Goal: Information Seeking & Learning: Learn about a topic

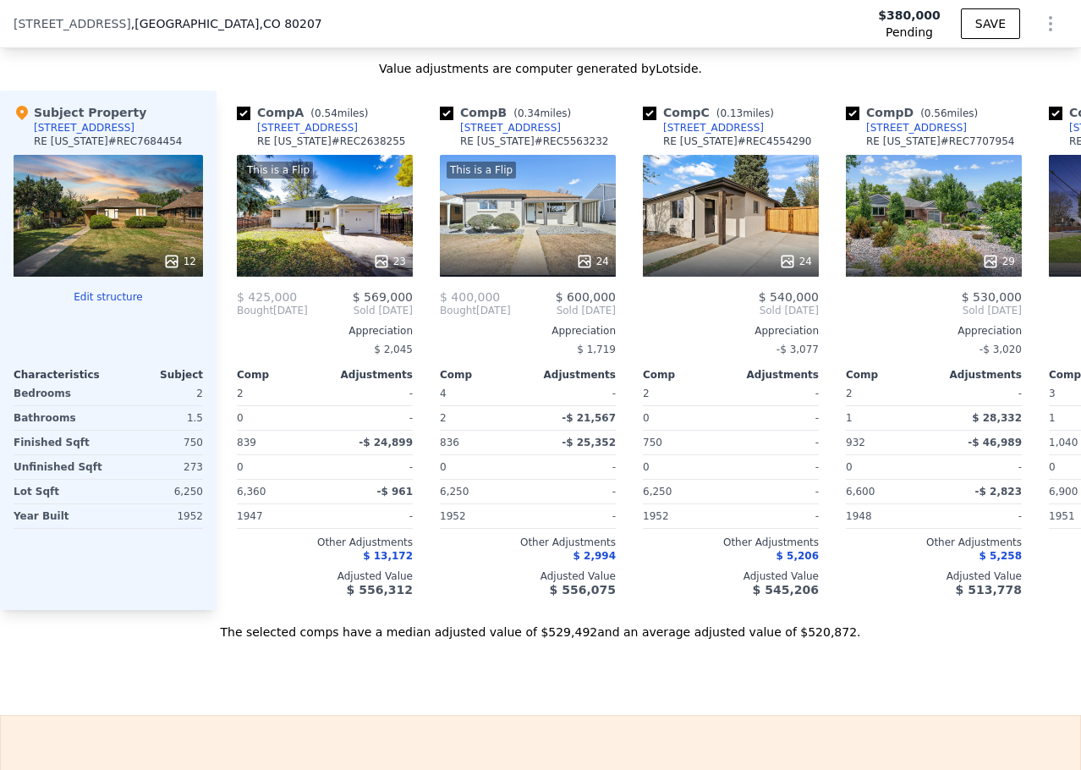
scroll to position [1947, 0]
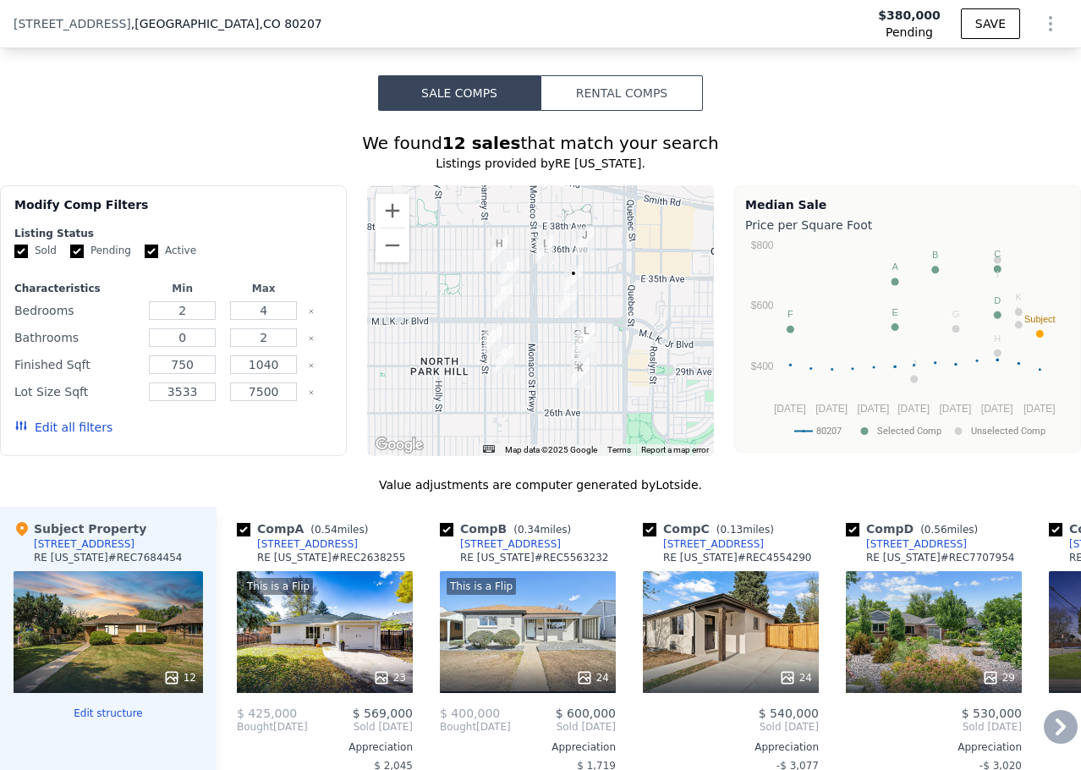
type input "$ 539,000"
type input "$ 100,362"
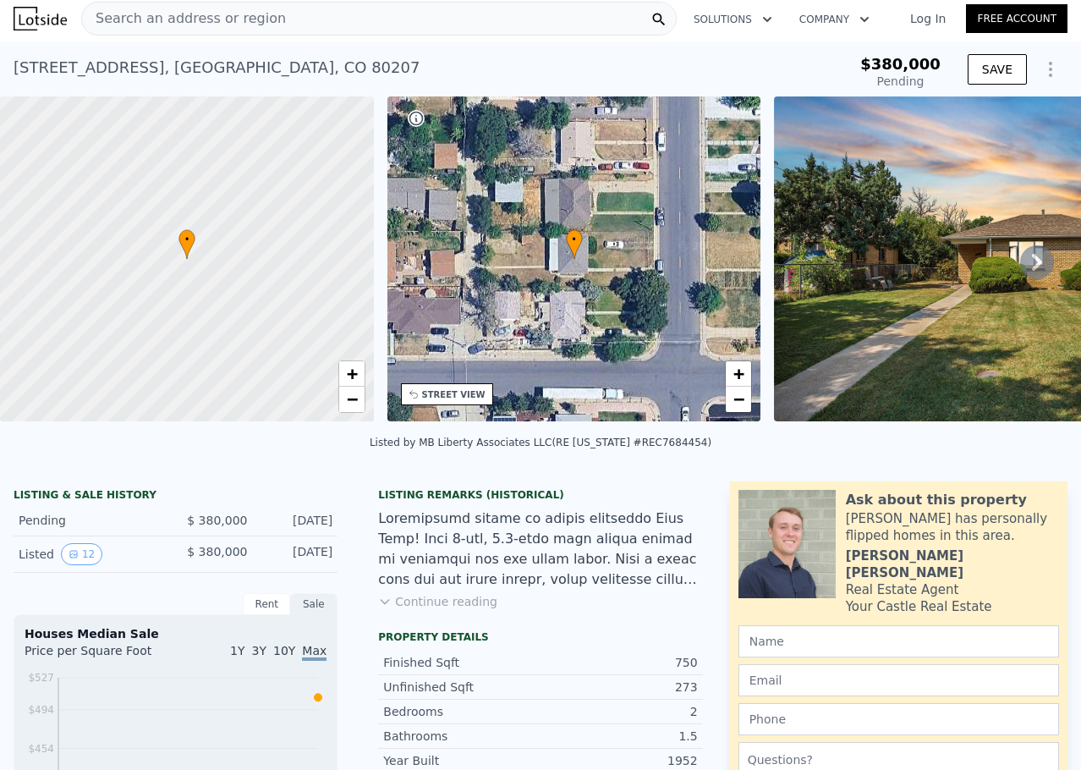
scroll to position [0, 0]
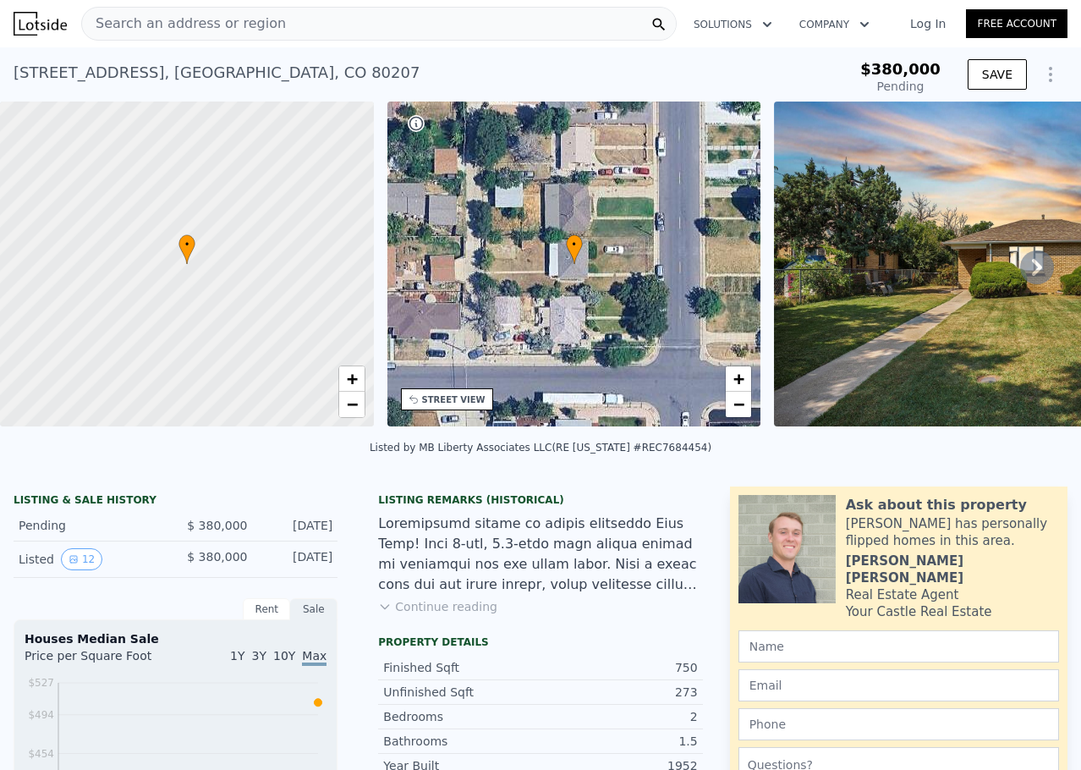
click at [342, 19] on div "Search an address or region" at bounding box center [379, 24] width 596 height 34
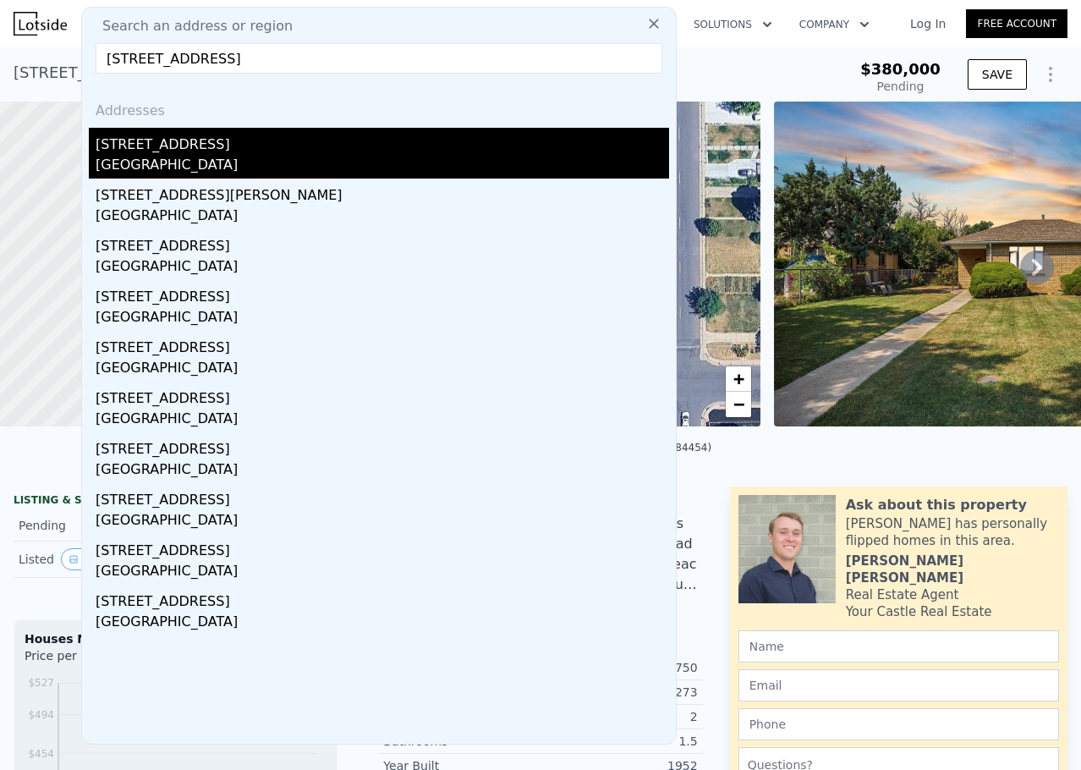
type input "2839 N Fillmore St, Denver, CO 80205"
click at [172, 141] on div "2839 N Fillmore St" at bounding box center [383, 141] width 574 height 27
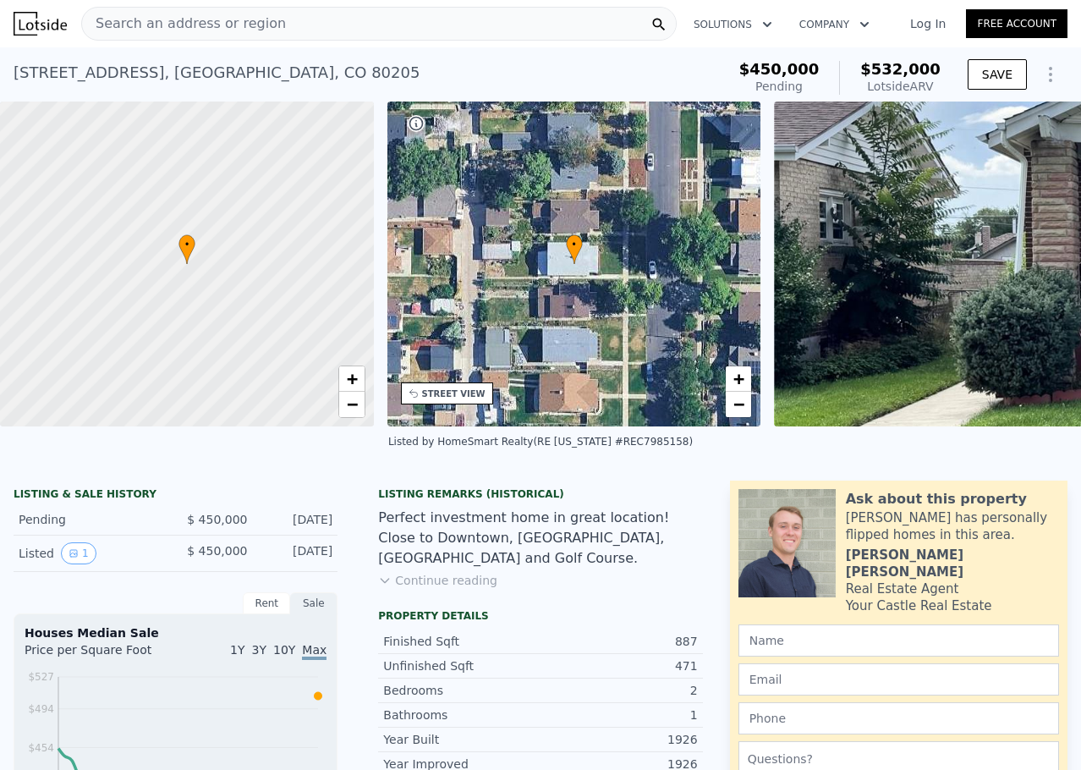
click at [381, 22] on div "Search an address or region" at bounding box center [379, 24] width 596 height 34
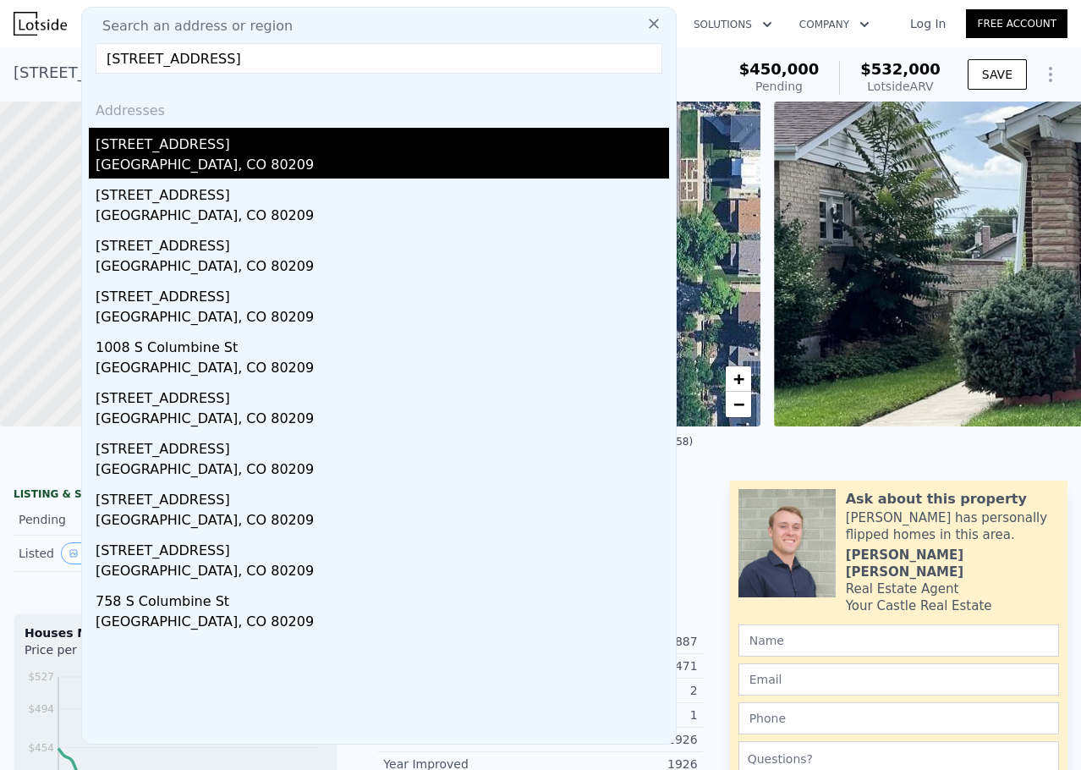
type input "1021 S Columbine St, Denver, CO 80209"
click at [204, 149] on div "1021 S Columbine St" at bounding box center [383, 141] width 574 height 27
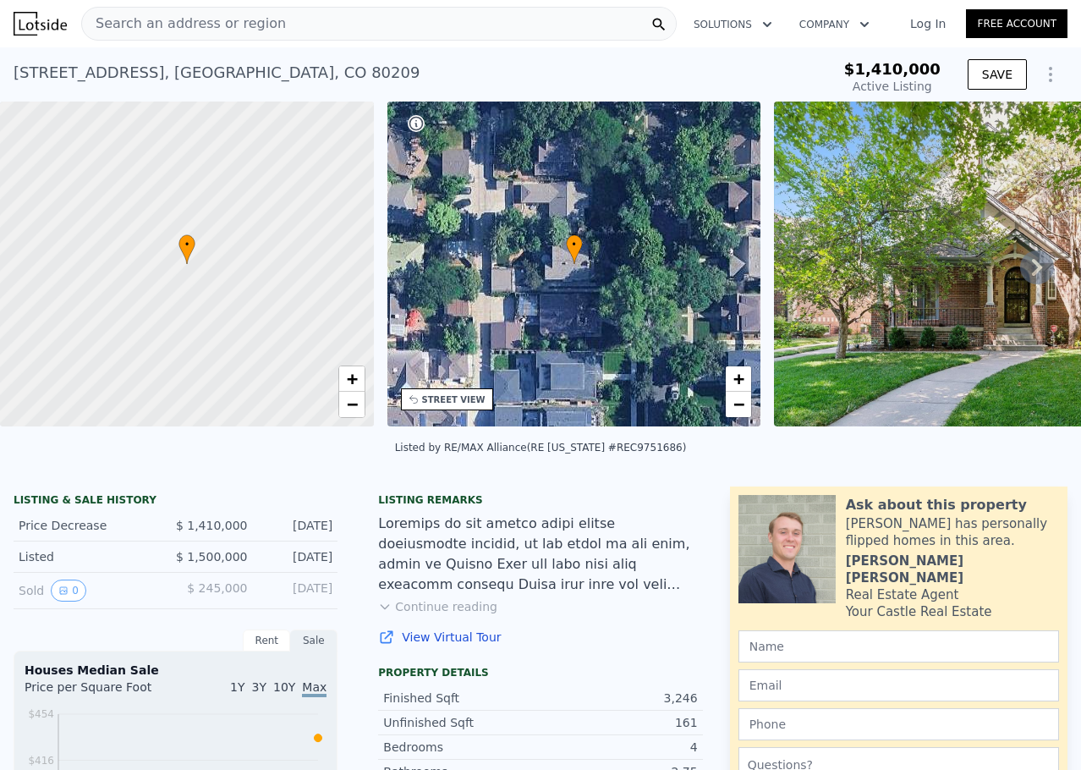
click at [430, 25] on div "Search an address or region" at bounding box center [379, 24] width 596 height 34
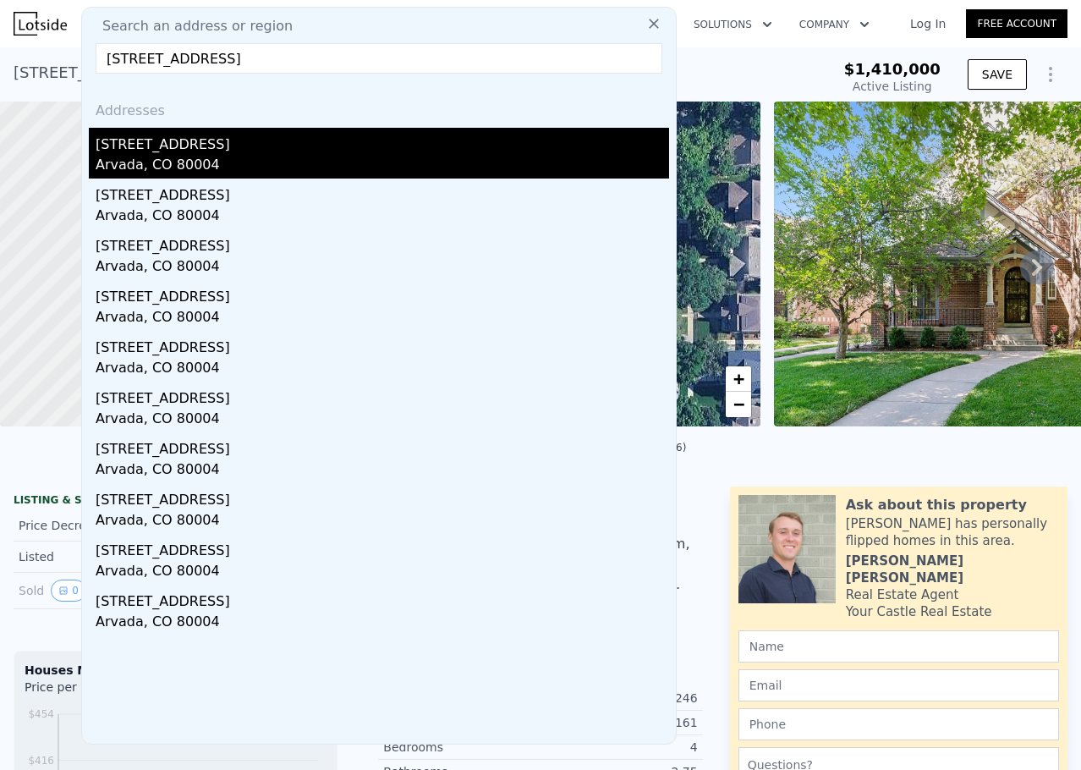
type input "6773 Kipling St, Arvada, CO 80004"
click at [162, 140] on div "6773 Kipling St" at bounding box center [383, 141] width 574 height 27
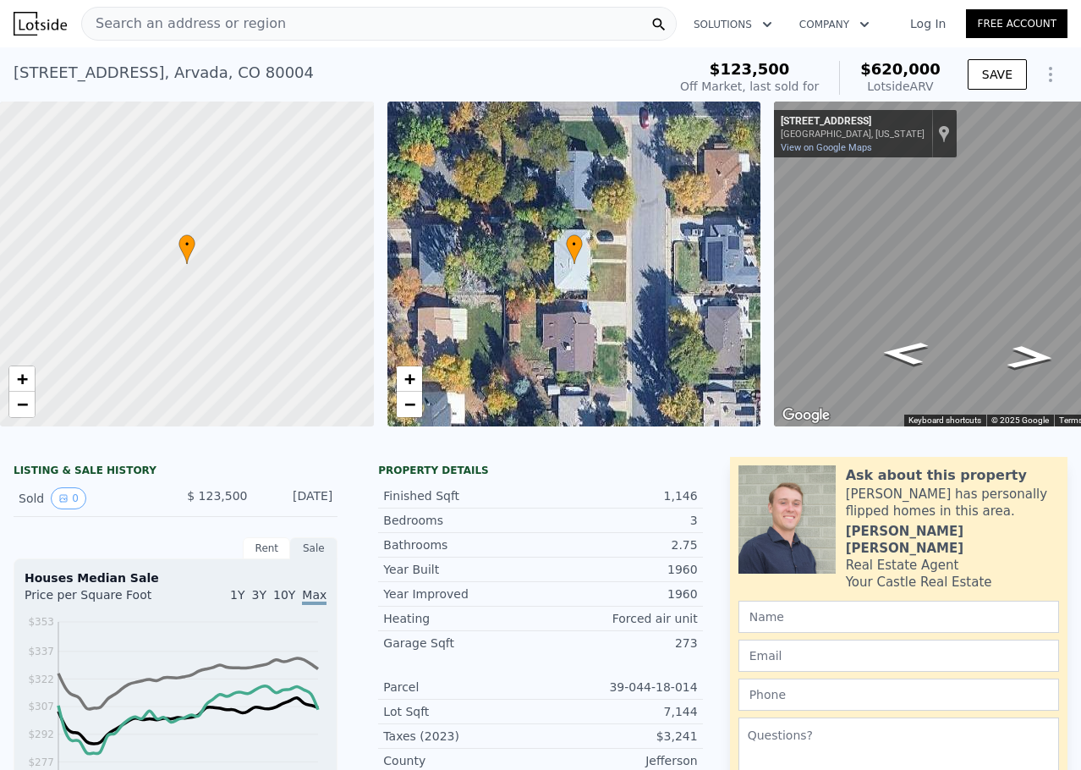
click at [262, 19] on div "Search an address or region" at bounding box center [379, 24] width 596 height 34
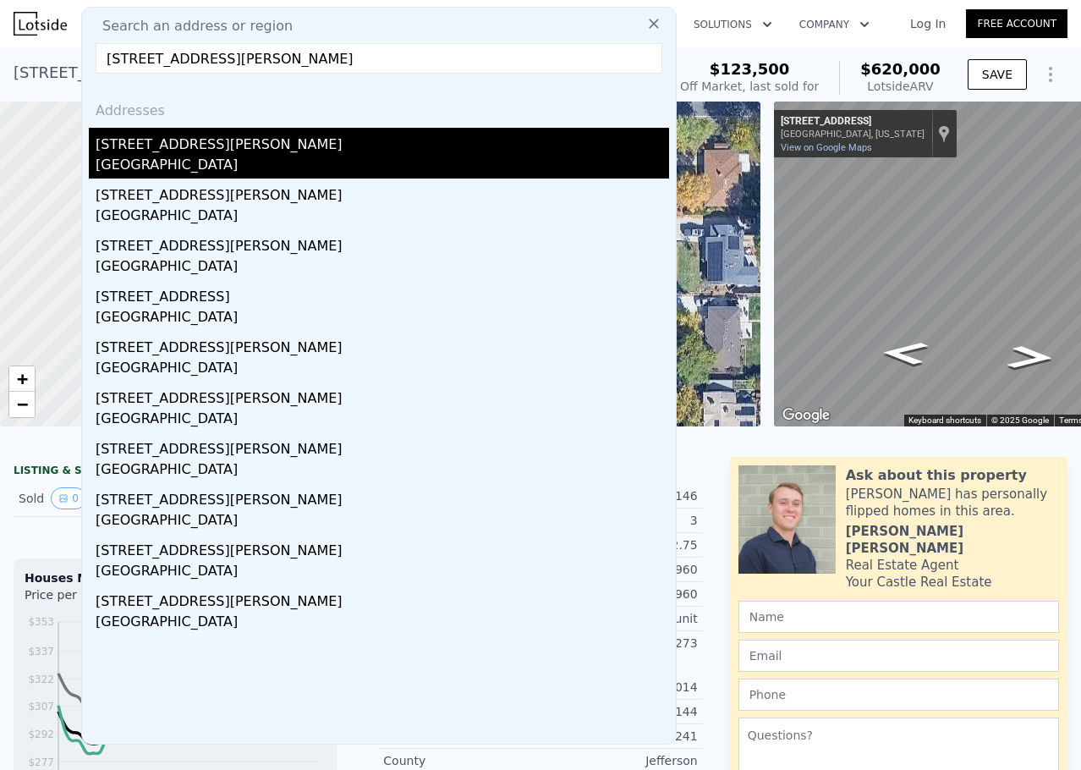
type input "3276 S Marion St, Englewood, CO 80113"
click at [175, 157] on div "Englewood, CO 80113" at bounding box center [383, 167] width 574 height 24
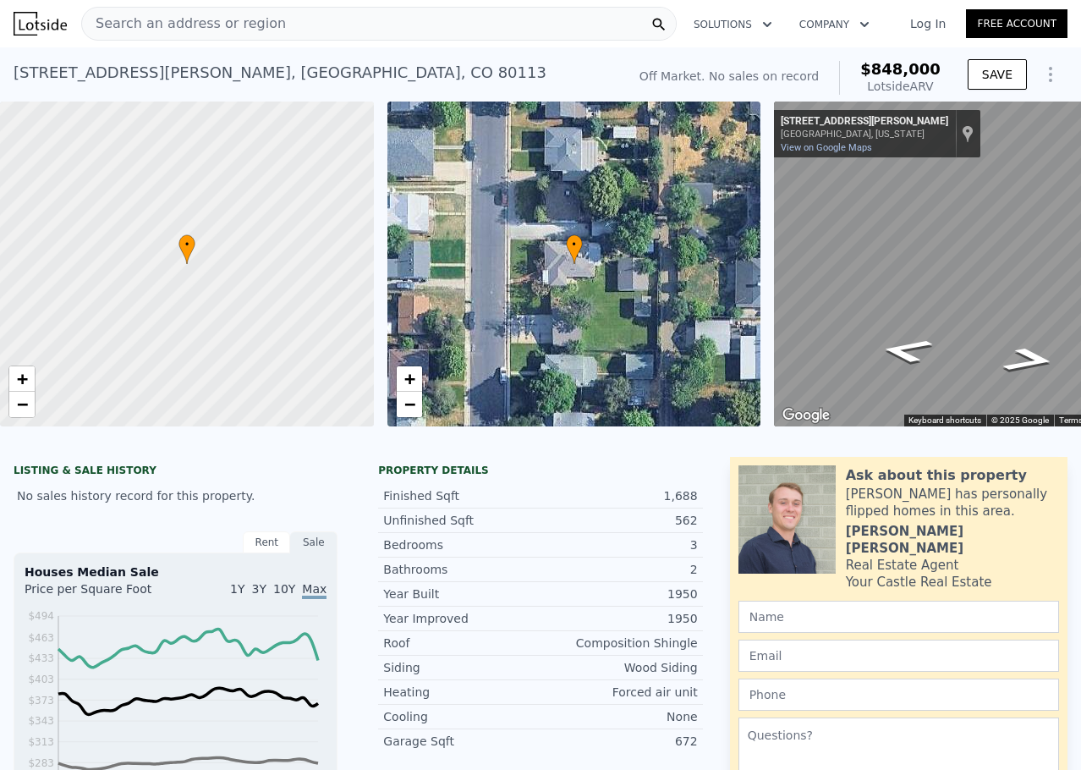
click at [586, 259] on div "• + −" at bounding box center [574, 264] width 374 height 325
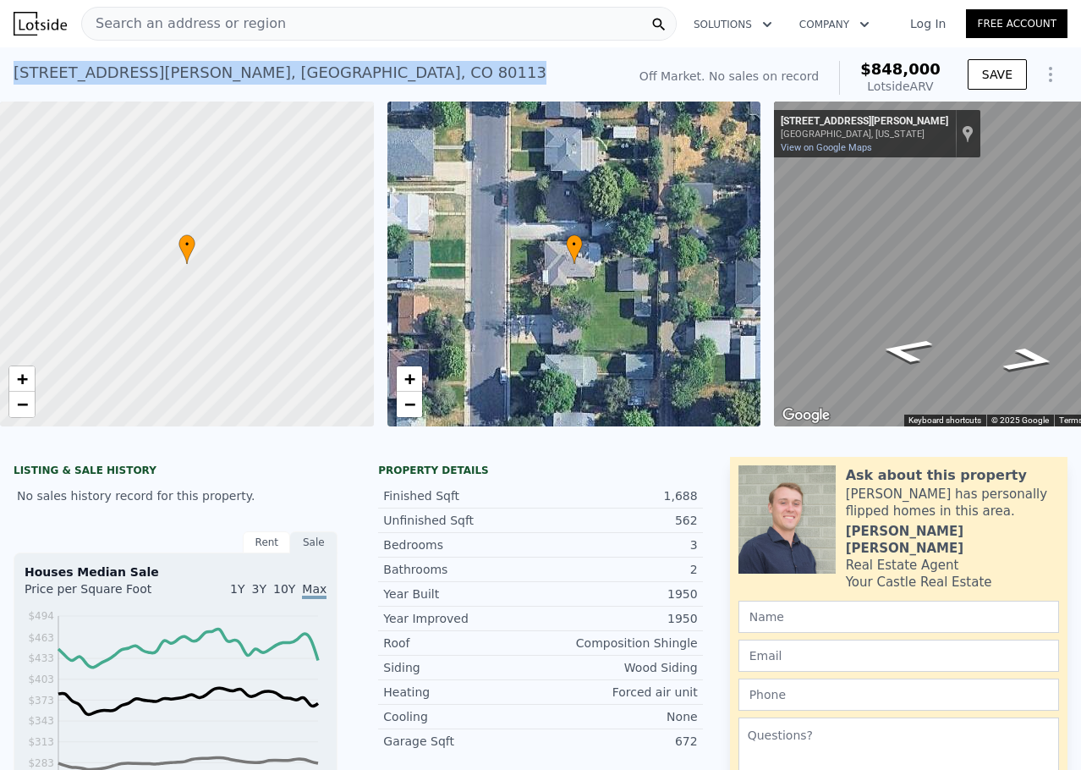
drag, startPoint x: 310, startPoint y: 77, endPoint x: 3, endPoint y: 78, distance: 307.1
click at [3, 78] on div "3276 S Marion St , Englewood , CO 80113 No sales on record (~ARV $848k ) Off Ma…" at bounding box center [540, 74] width 1081 height 54
copy div "3276 S Marion St , Englewood , CO 80113"
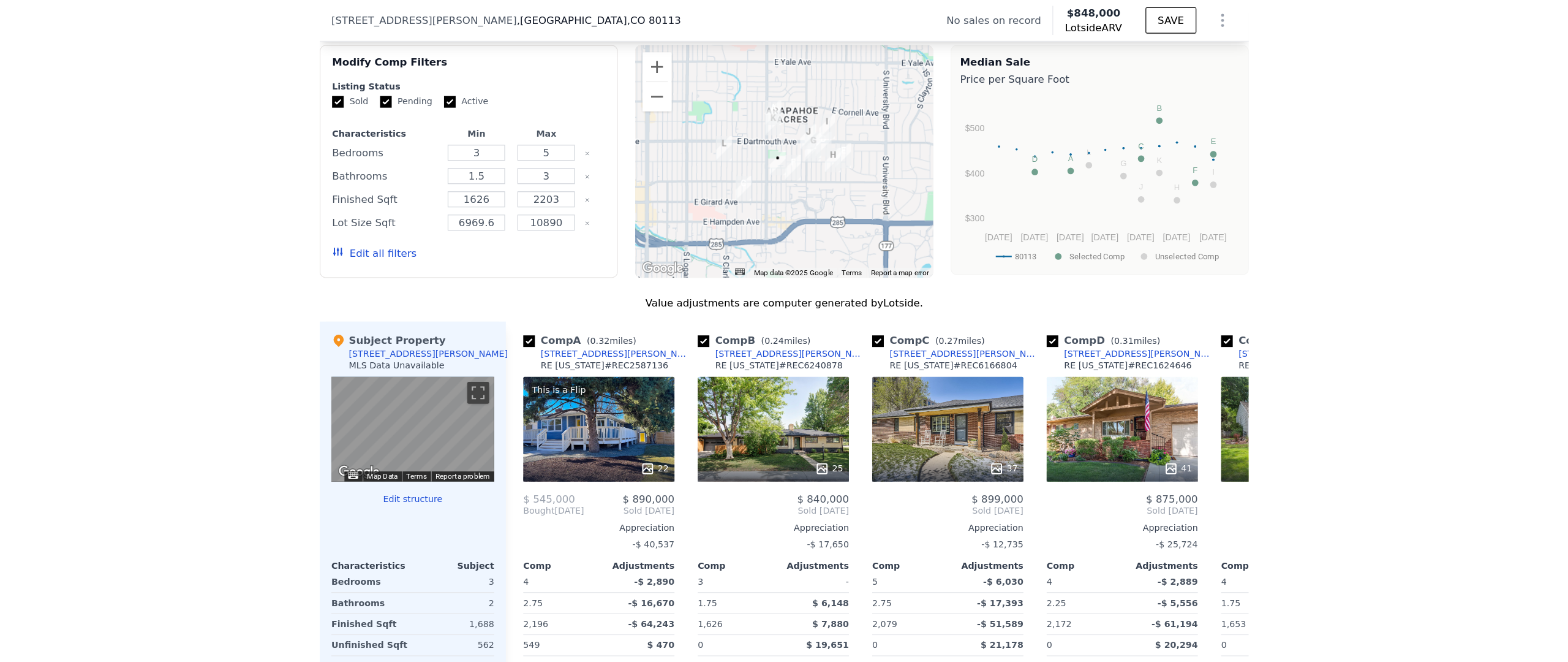
scroll to position [975, 0]
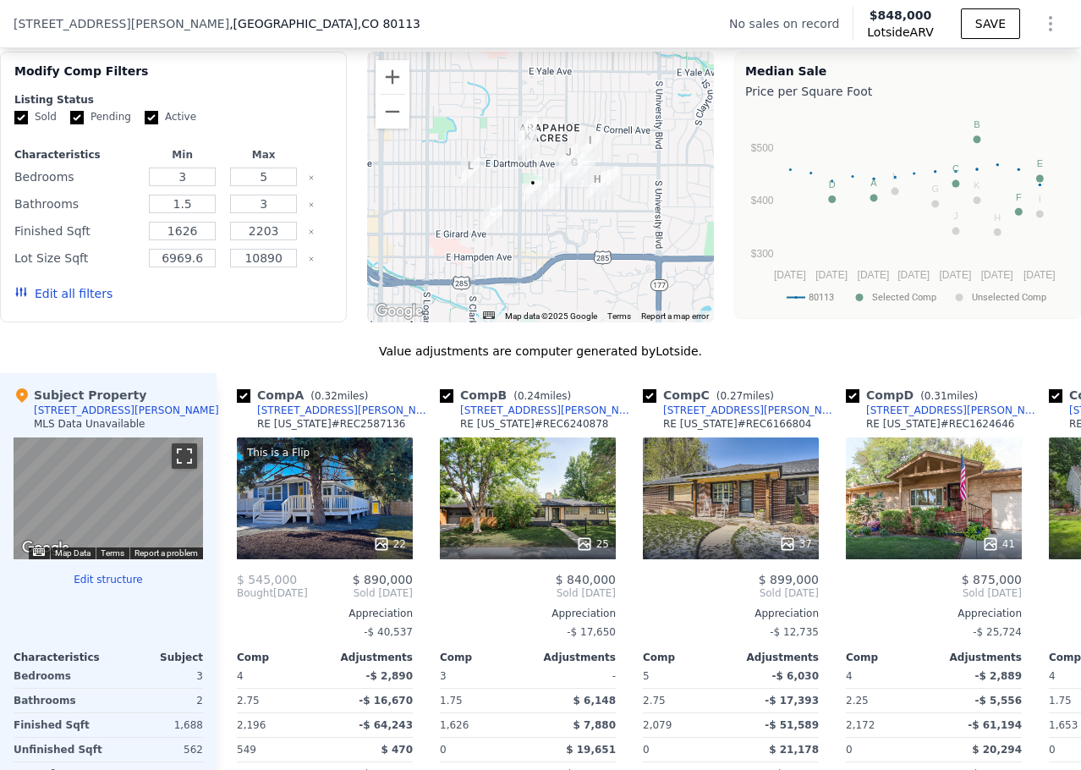
click at [184, 466] on button "Toggle fullscreen view" at bounding box center [184, 455] width 25 height 25
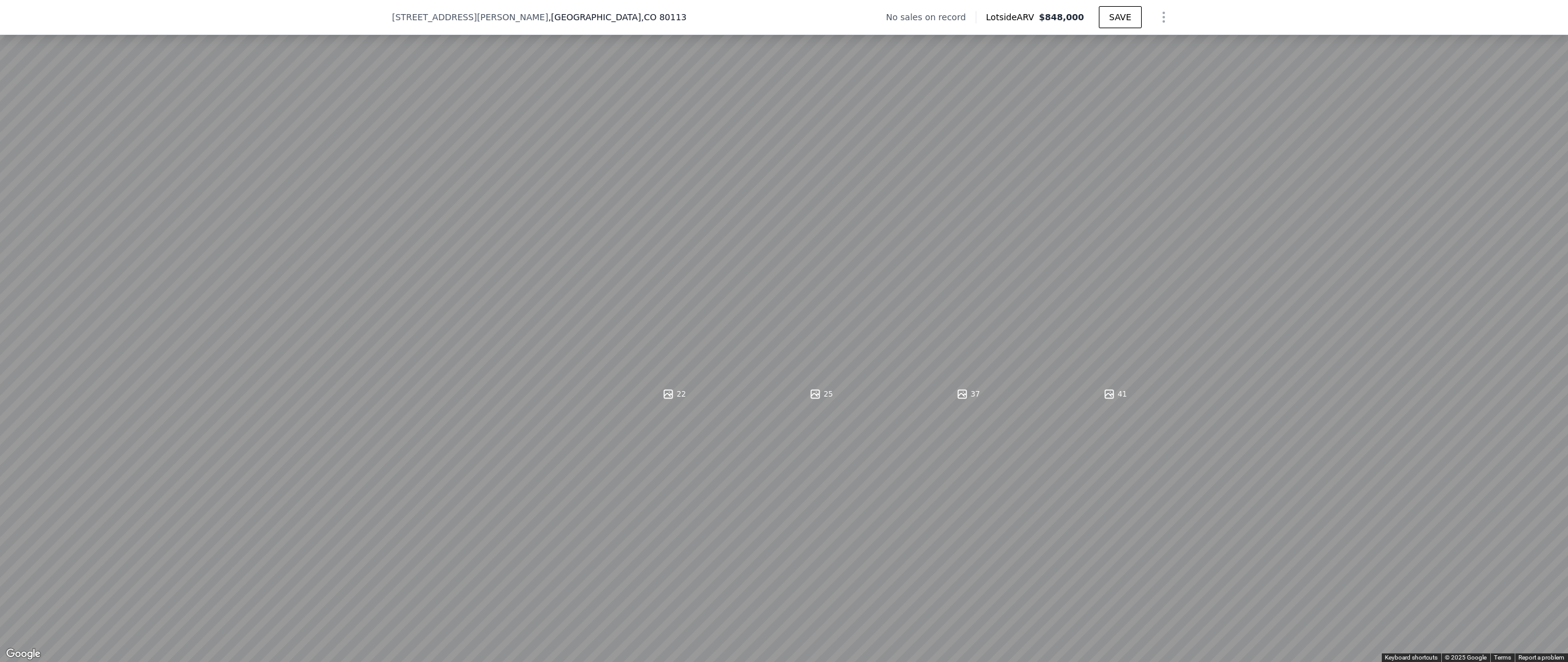
click at [782, 10] on button "Toggle fullscreen view" at bounding box center [1554, 13] width 18 height 18
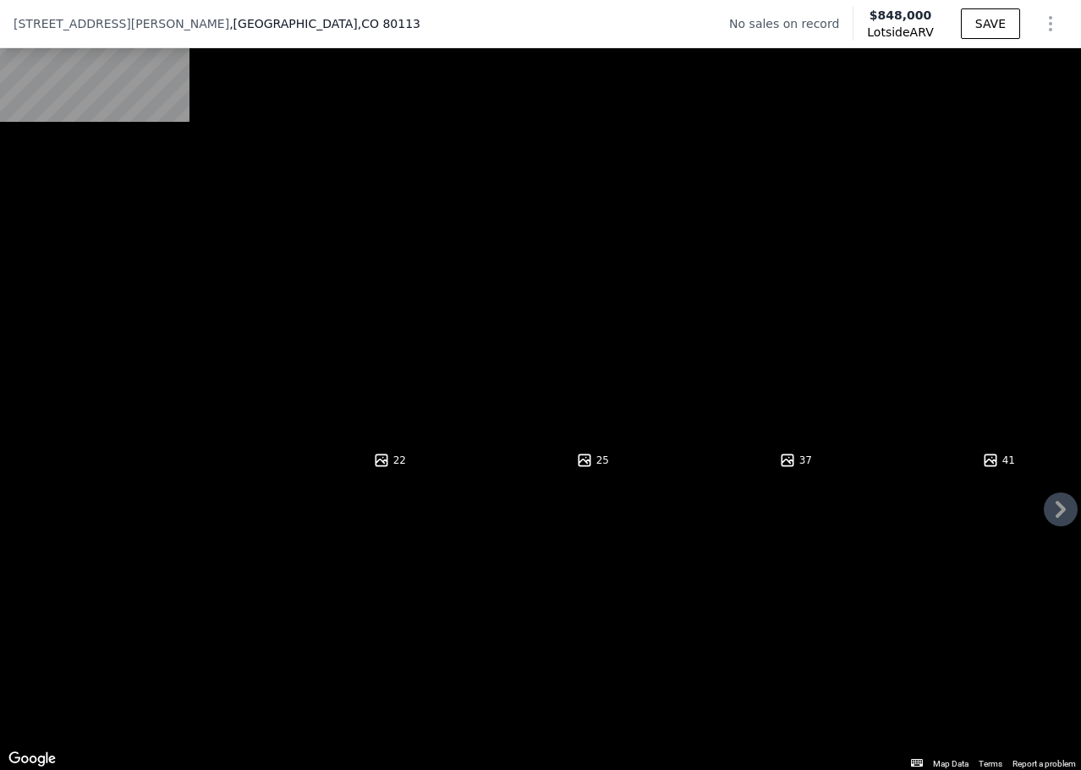
scroll to position [1431, 0]
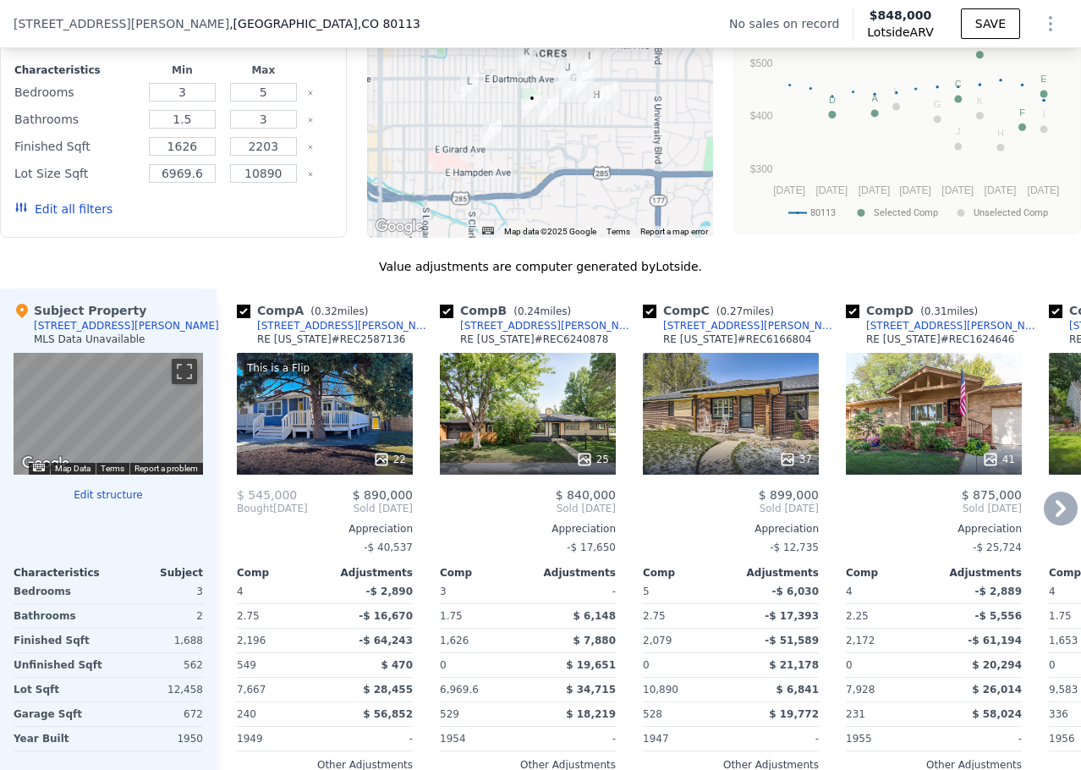
click at [1044, 516] on icon at bounding box center [1061, 509] width 34 height 34
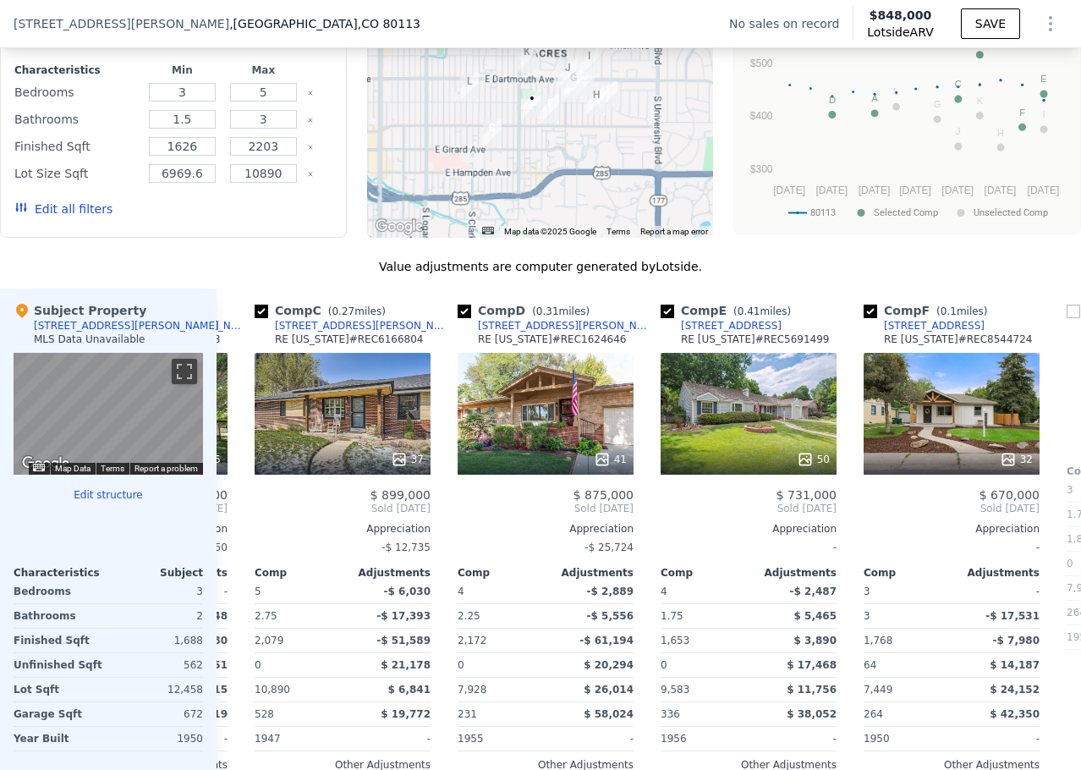
scroll to position [0, 406]
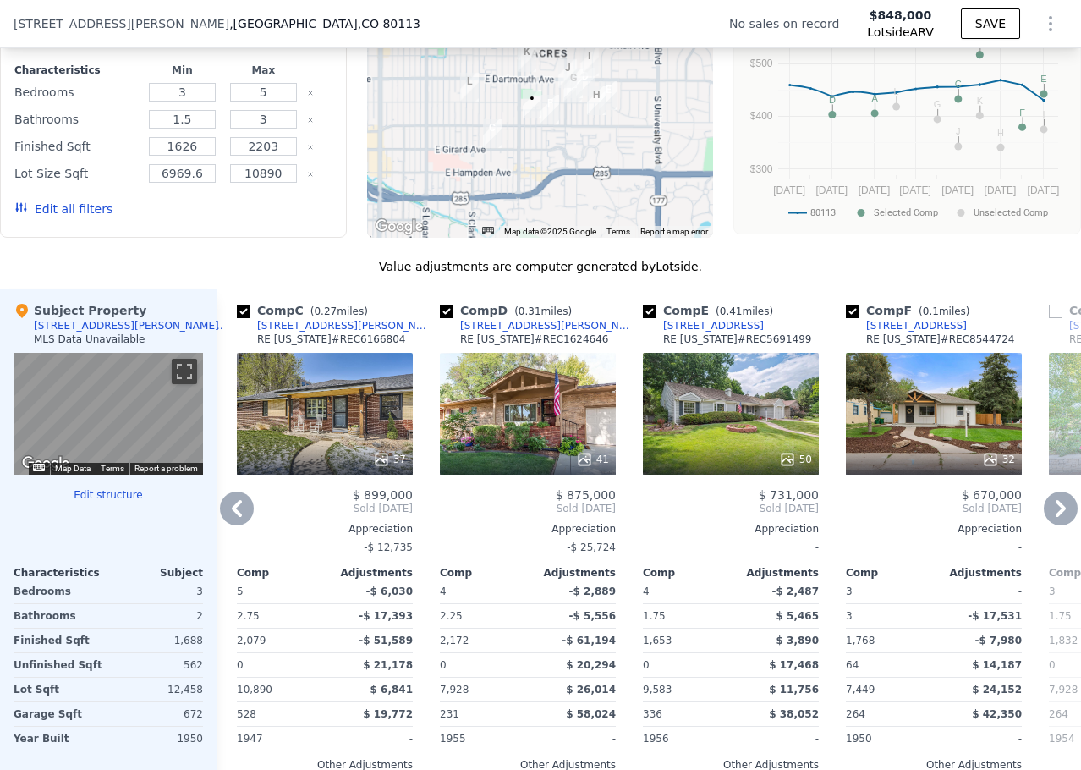
click at [1056, 514] on icon at bounding box center [1061, 508] width 10 height 17
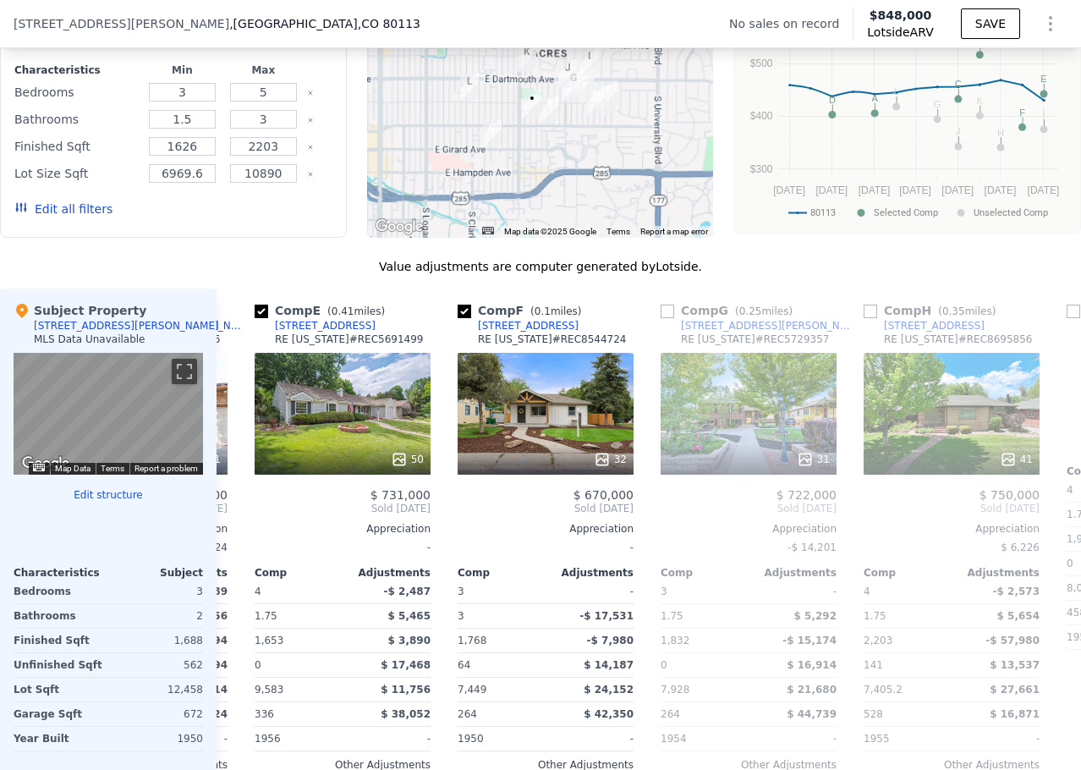
scroll to position [0, 812]
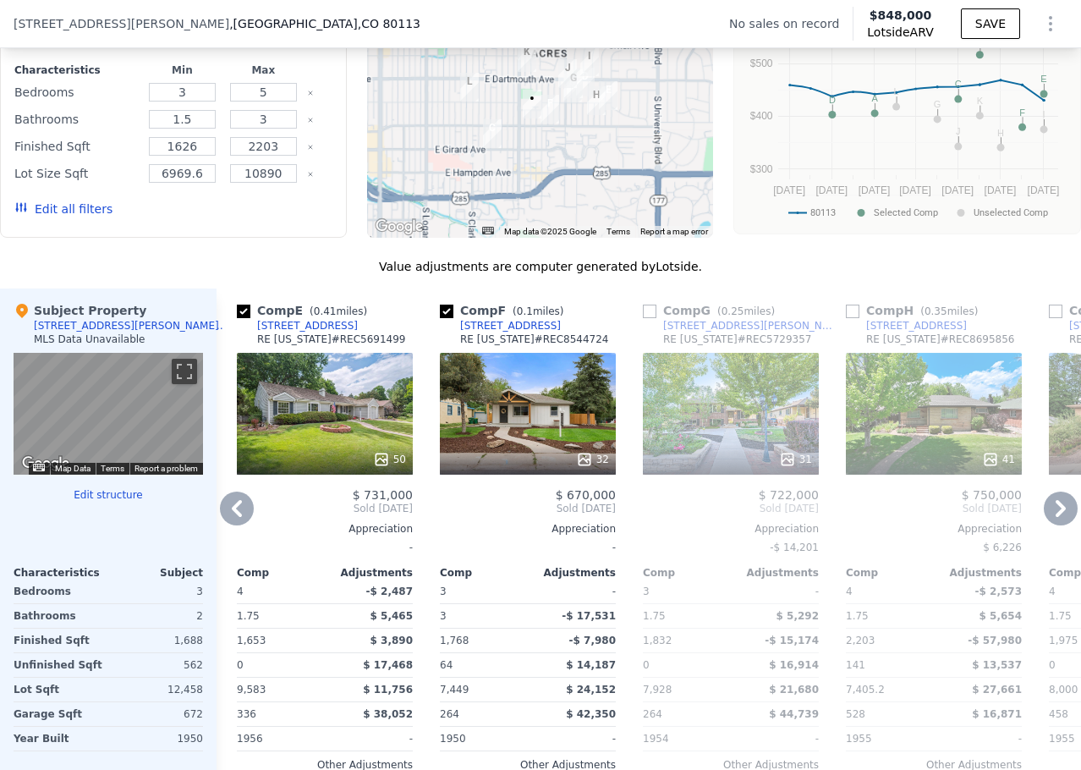
click at [233, 525] on icon at bounding box center [237, 509] width 34 height 34
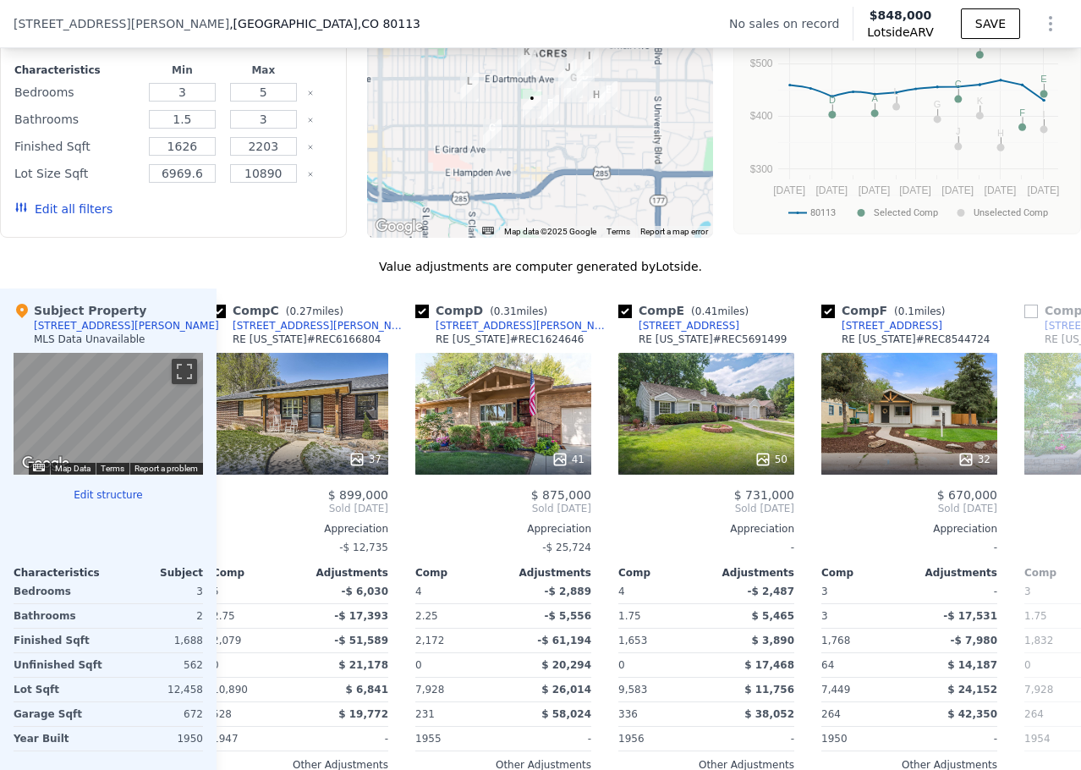
scroll to position [0, 406]
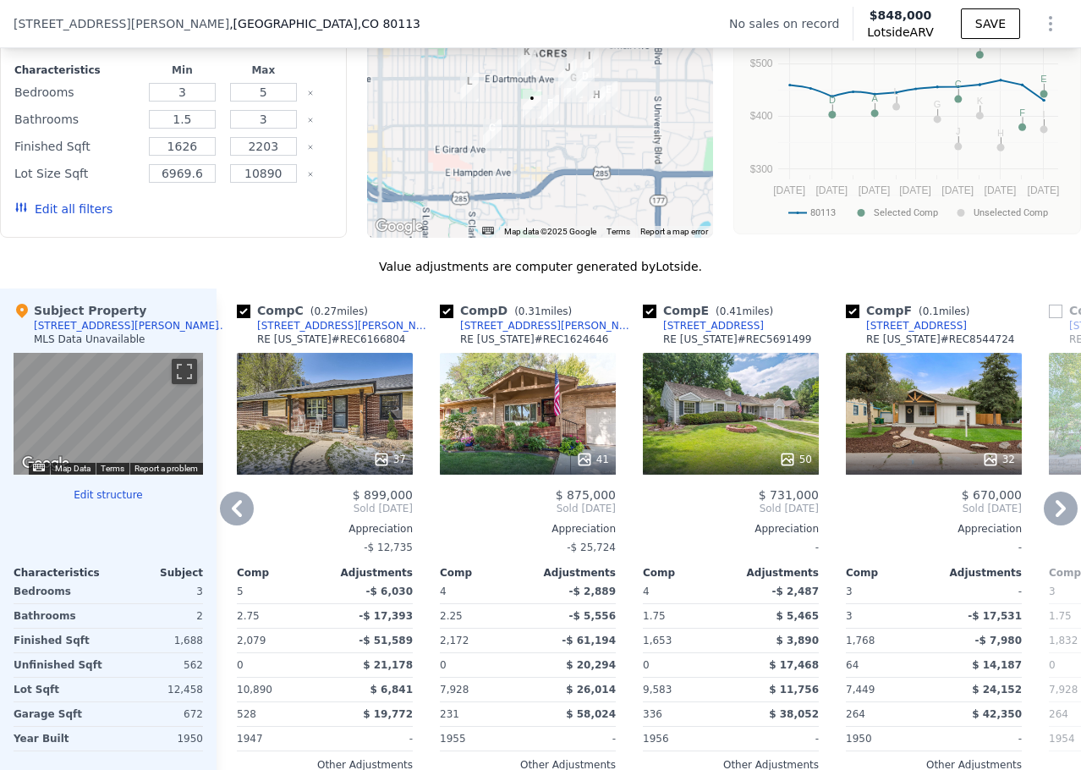
click at [448, 318] on input "checkbox" at bounding box center [447, 312] width 14 height 14
checkbox input "false"
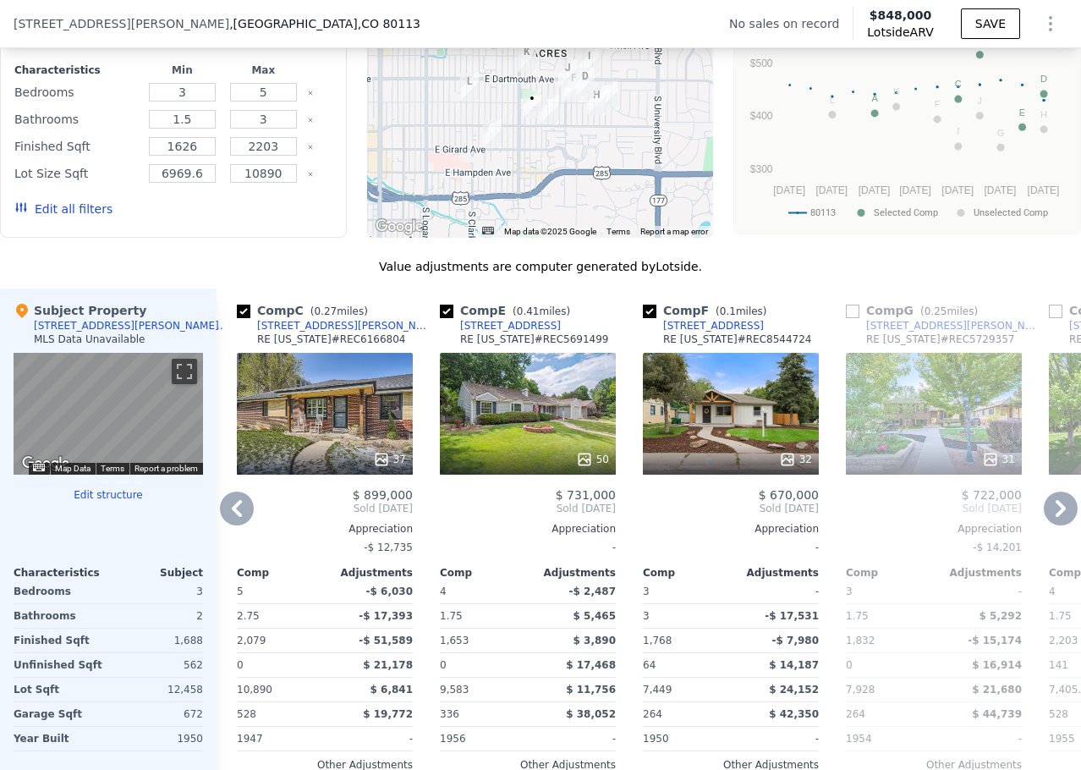
click at [243, 519] on icon at bounding box center [237, 509] width 34 height 34
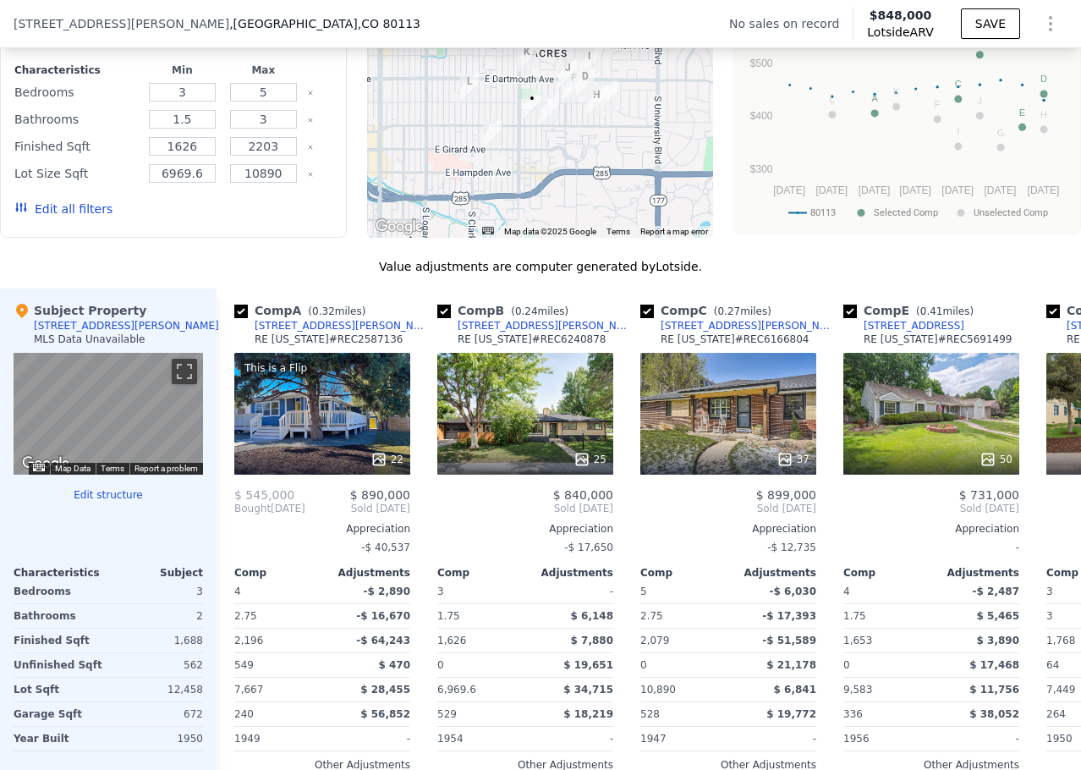
scroll to position [0, 0]
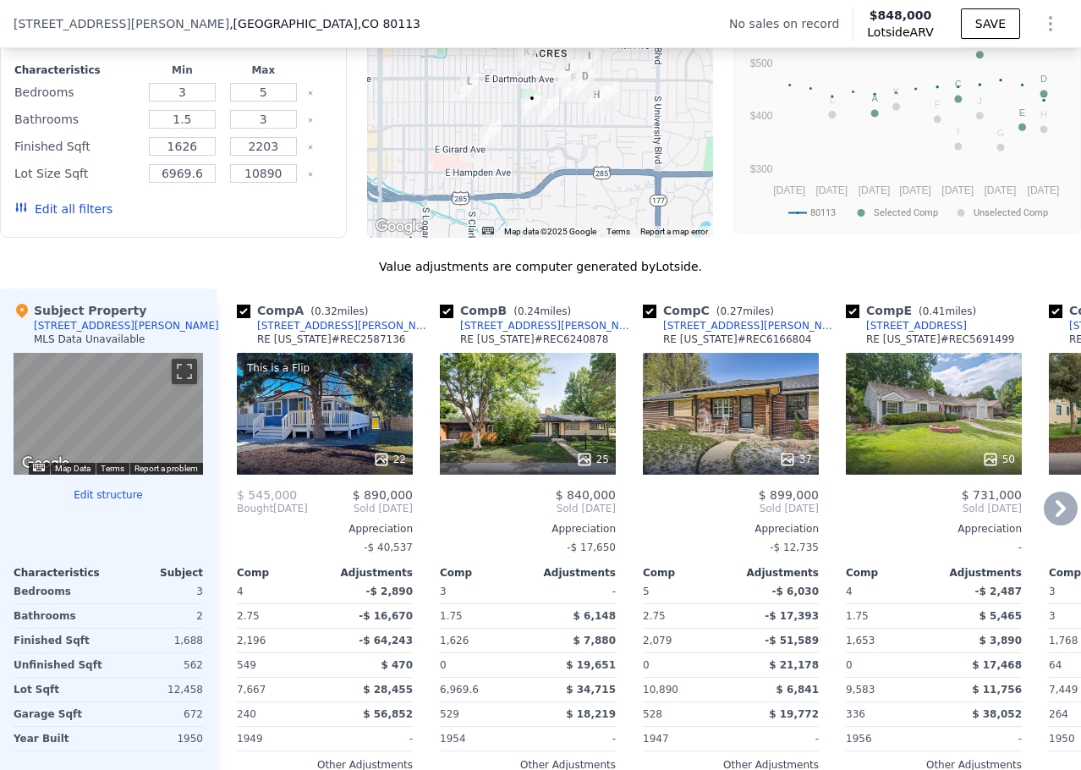
click at [245, 318] on input "checkbox" at bounding box center [244, 312] width 14 height 14
checkbox input "false"
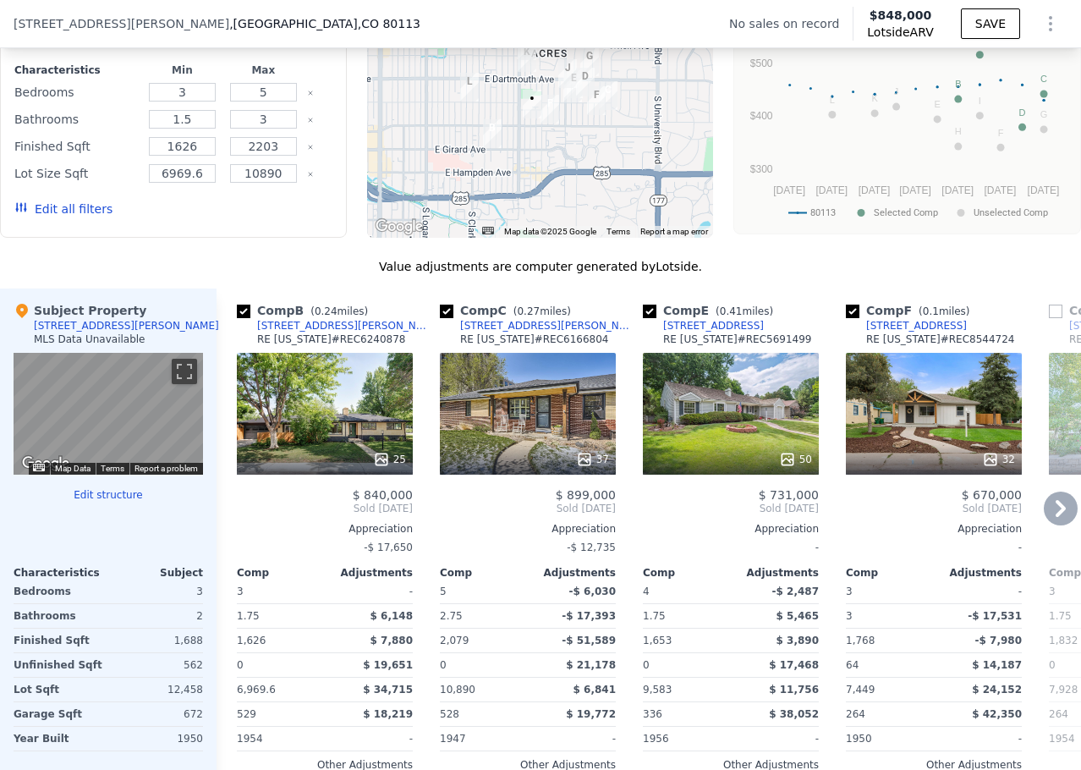
click at [1045, 521] on icon at bounding box center [1061, 509] width 34 height 34
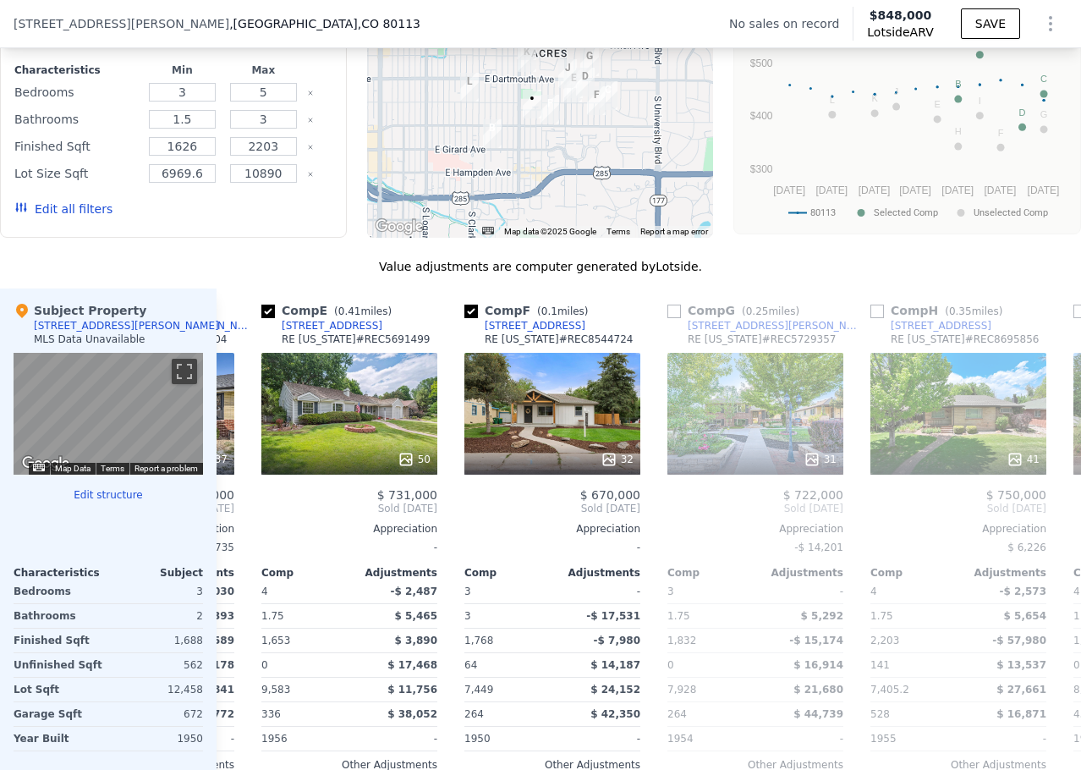
scroll to position [0, 406]
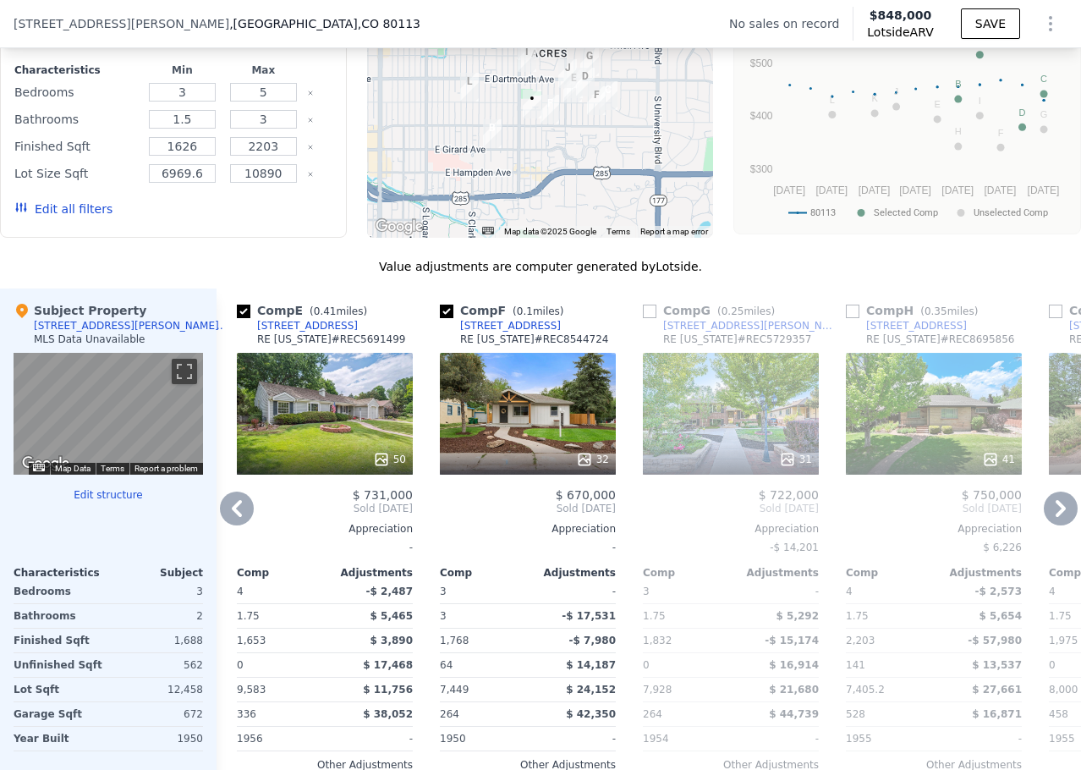
click at [1046, 521] on icon at bounding box center [1061, 509] width 34 height 34
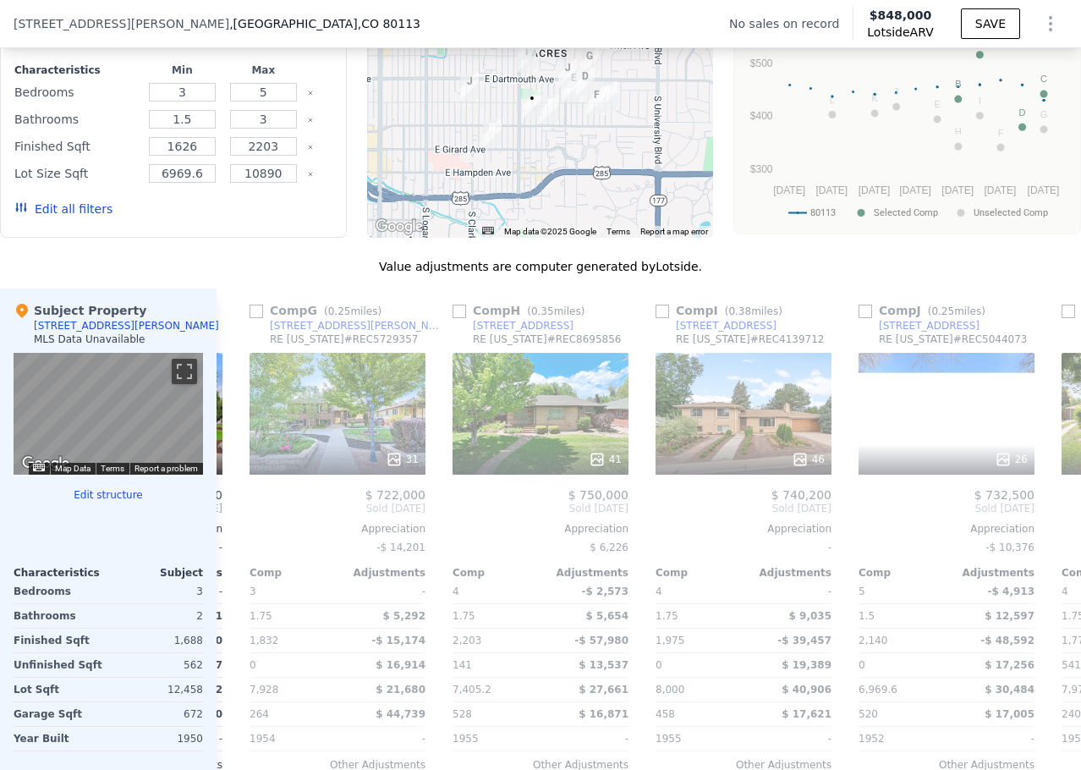
scroll to position [0, 812]
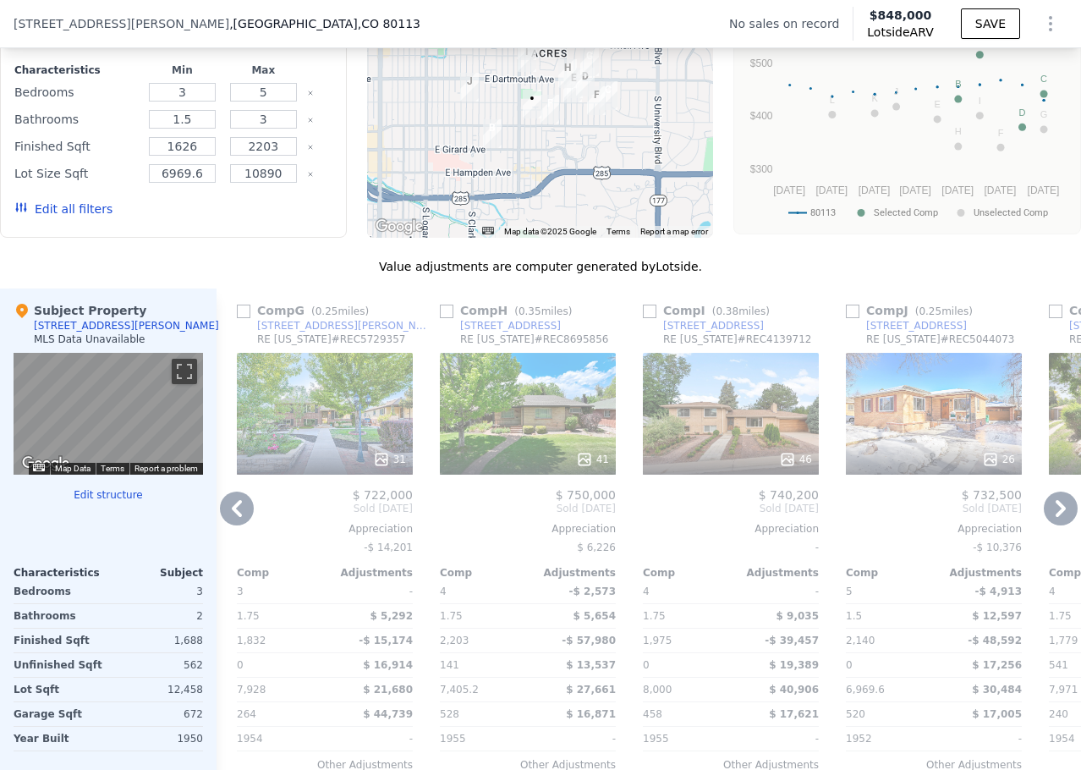
click at [239, 318] on input "checkbox" at bounding box center [244, 312] width 14 height 14
checkbox input "true"
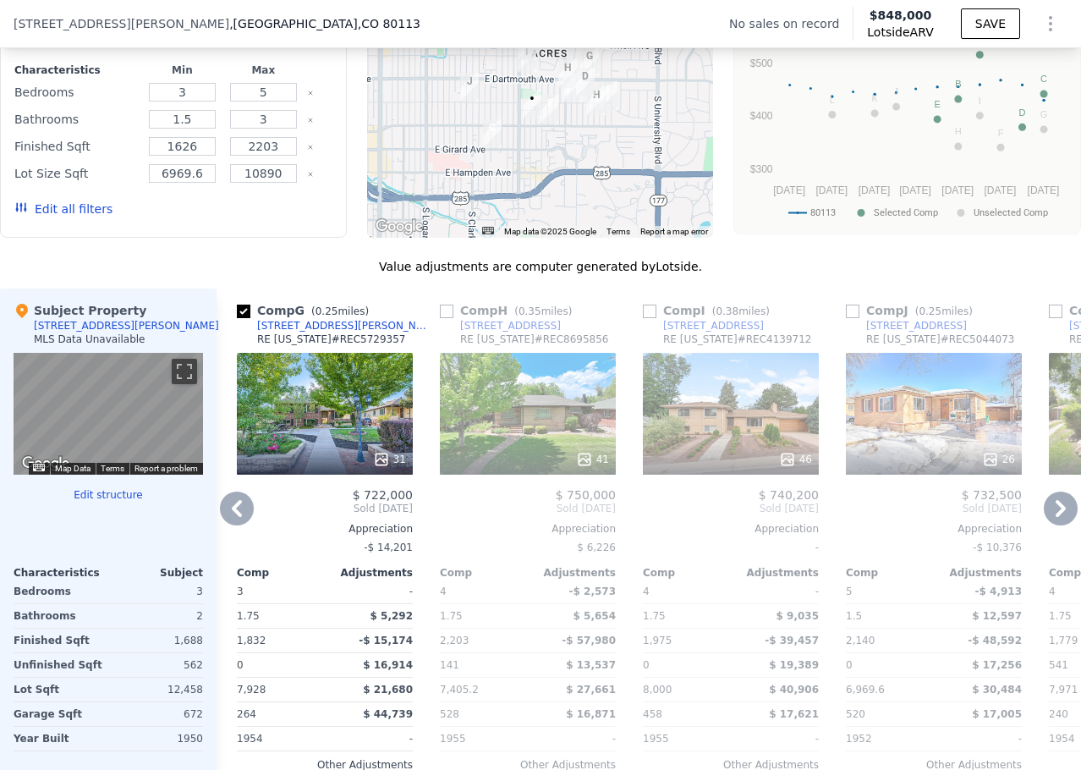
click at [1050, 525] on icon at bounding box center [1061, 509] width 34 height 34
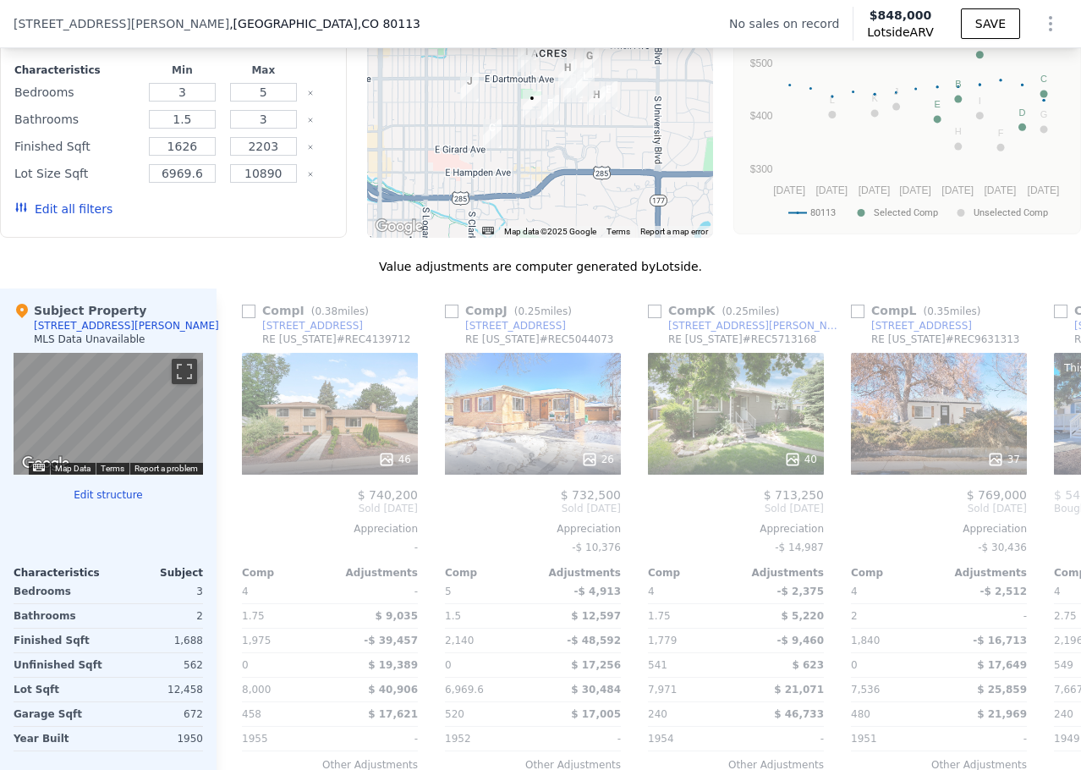
scroll to position [0, 1218]
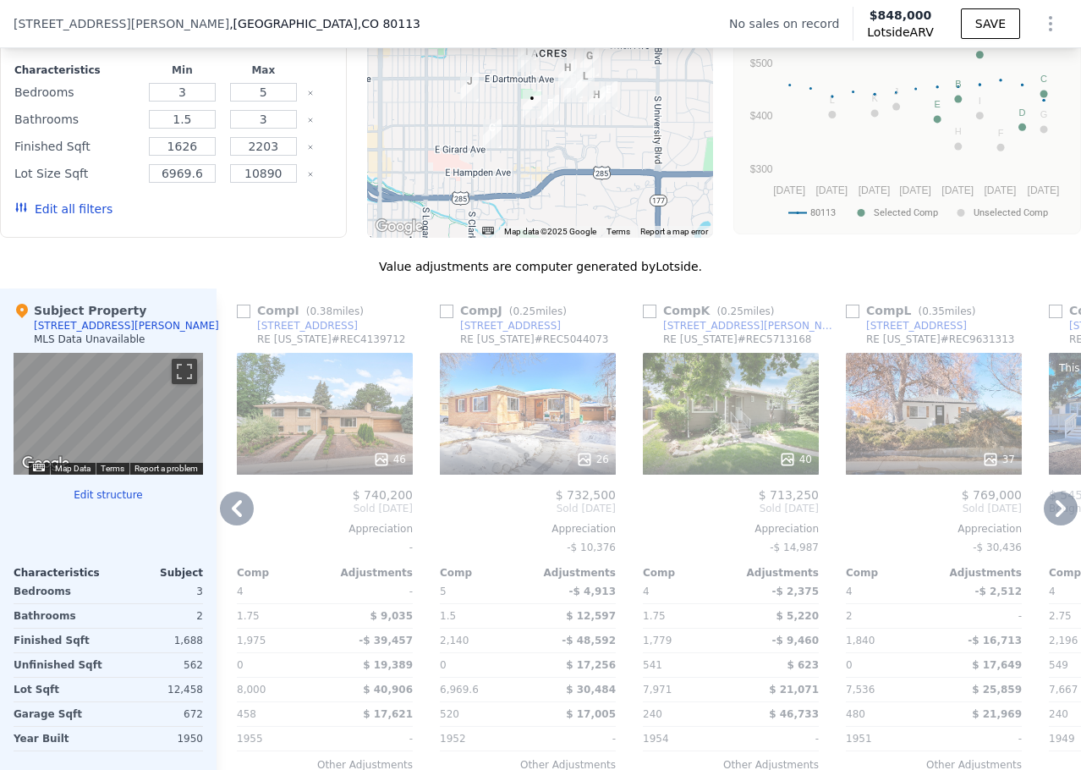
click at [649, 318] on input "checkbox" at bounding box center [650, 312] width 14 height 14
checkbox input "true"
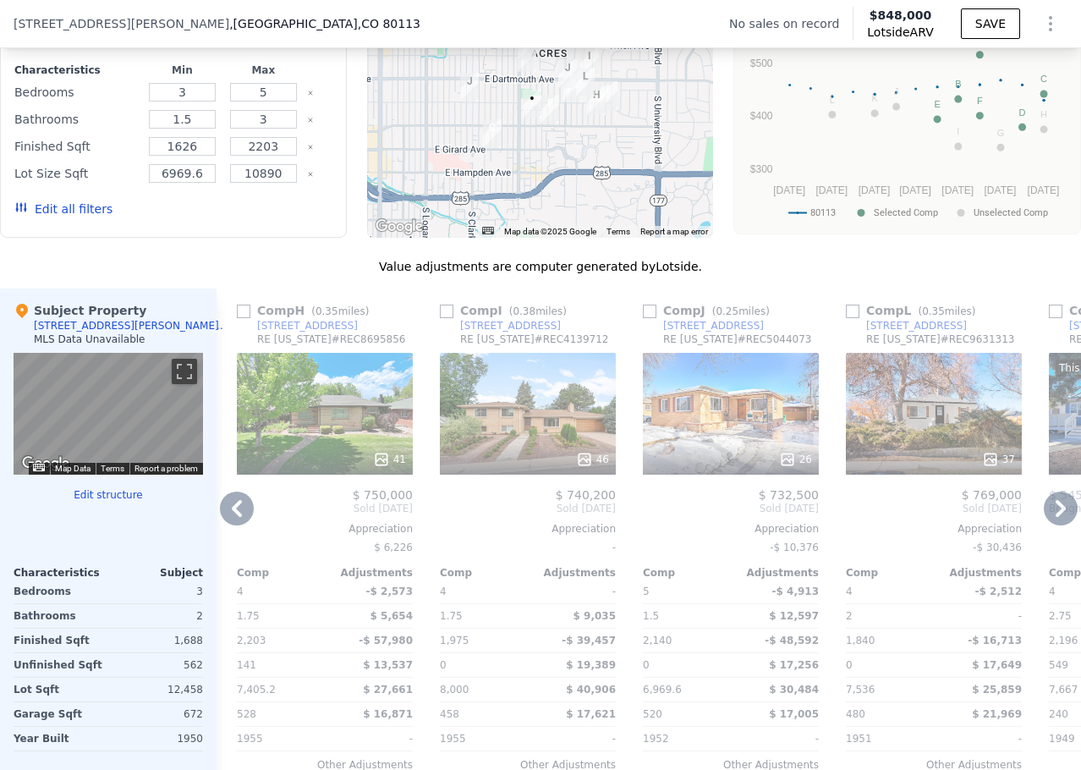
click at [1046, 520] on icon at bounding box center [1061, 509] width 34 height 34
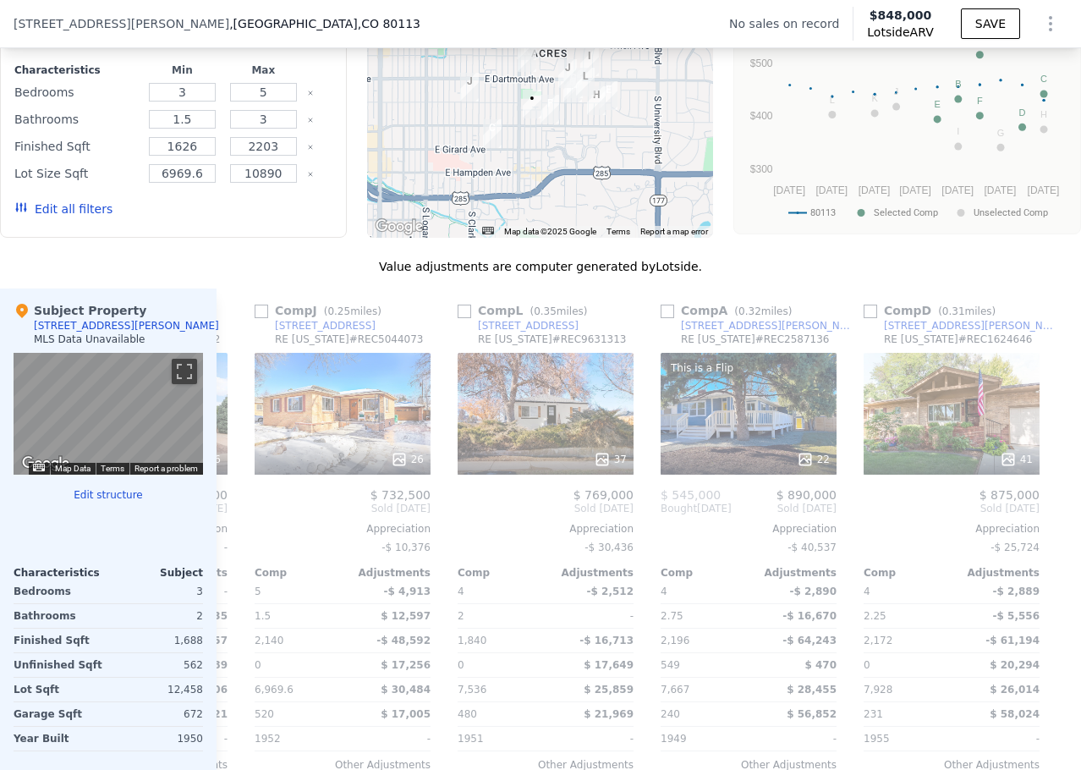
scroll to position [0, 1624]
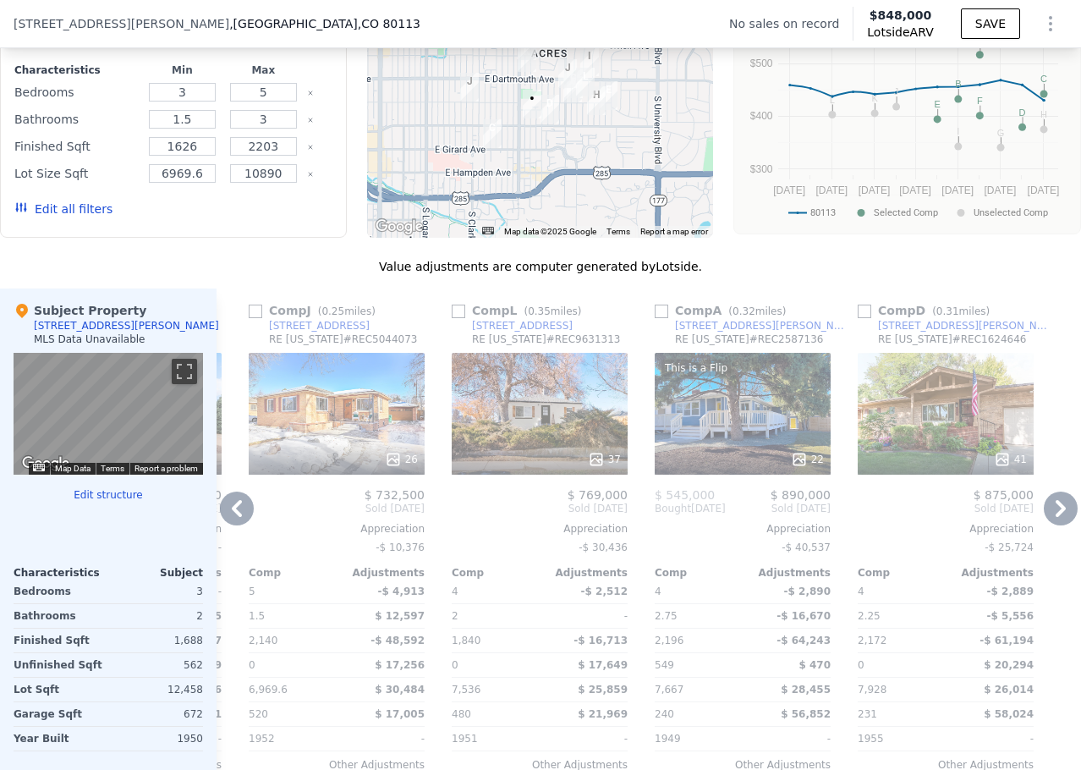
click at [452, 318] on input "checkbox" at bounding box center [459, 312] width 14 height 14
checkbox input "true"
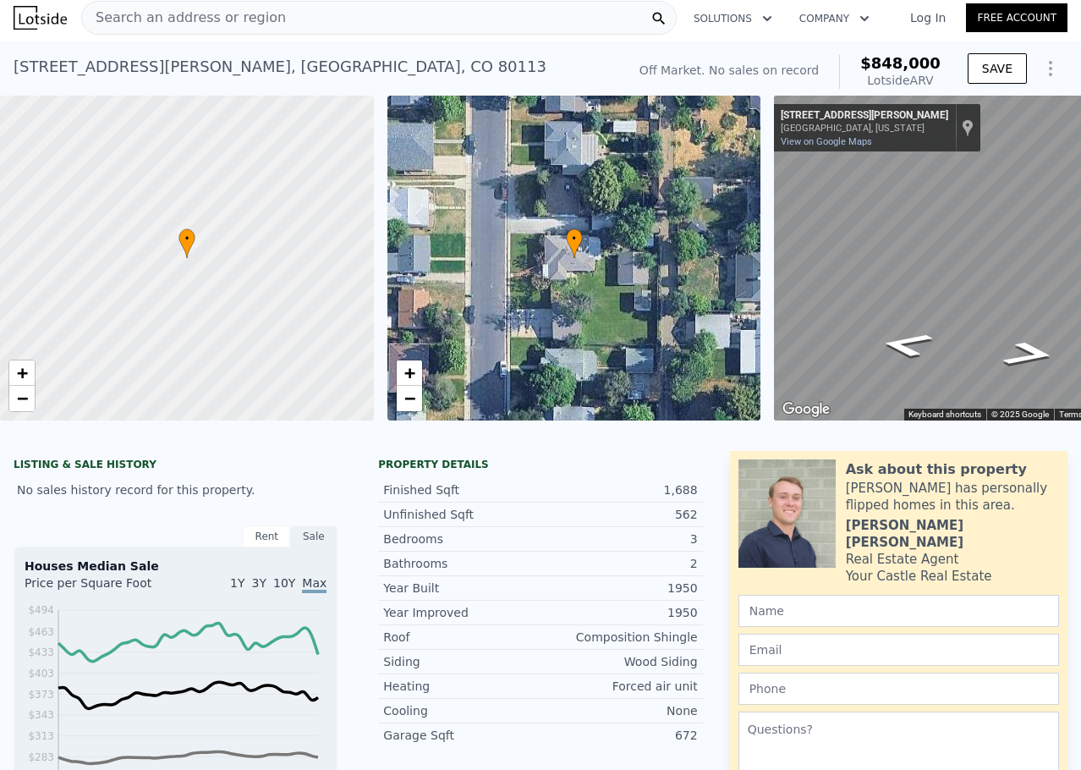
scroll to position [0, 0]
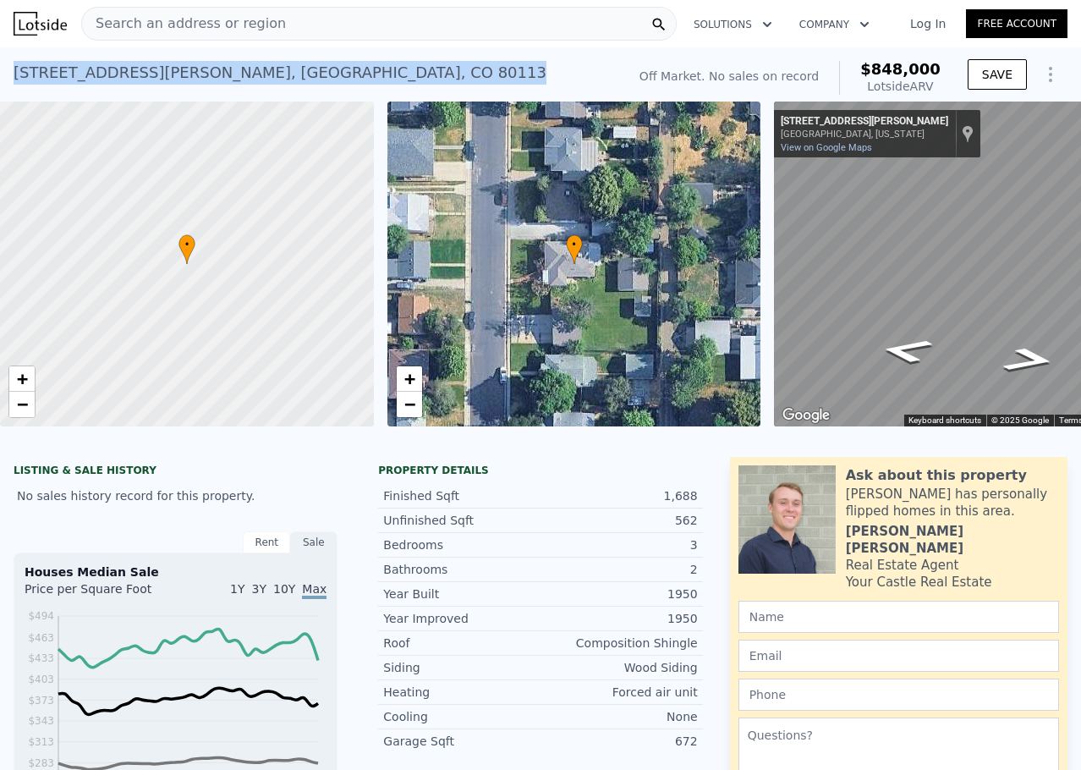
drag, startPoint x: 295, startPoint y: 73, endPoint x: 15, endPoint y: 89, distance: 280.5
click at [15, 89] on div "3276 S Marion St , Englewood , CO 80113 No sales on record (~ARV $848k )" at bounding box center [317, 77] width 606 height 47
copy div "3276 S Marion St , Englewood , CO 80113"
checkbox input "false"
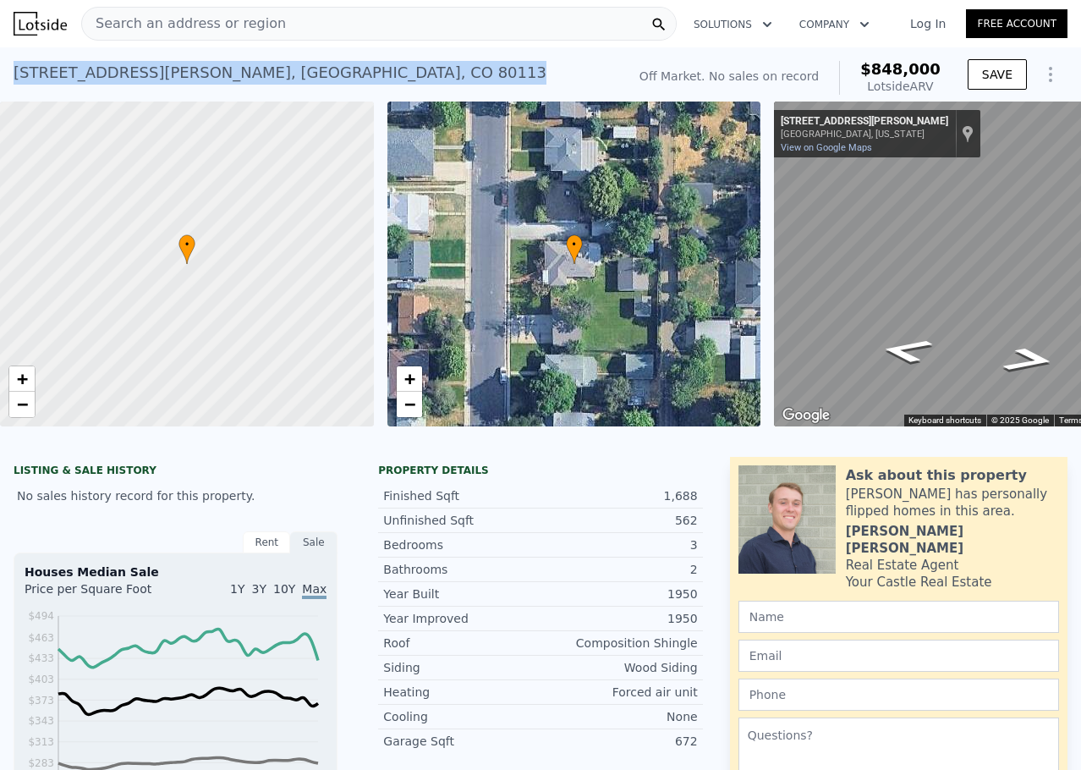
checkbox input "false"
checkbox input "true"
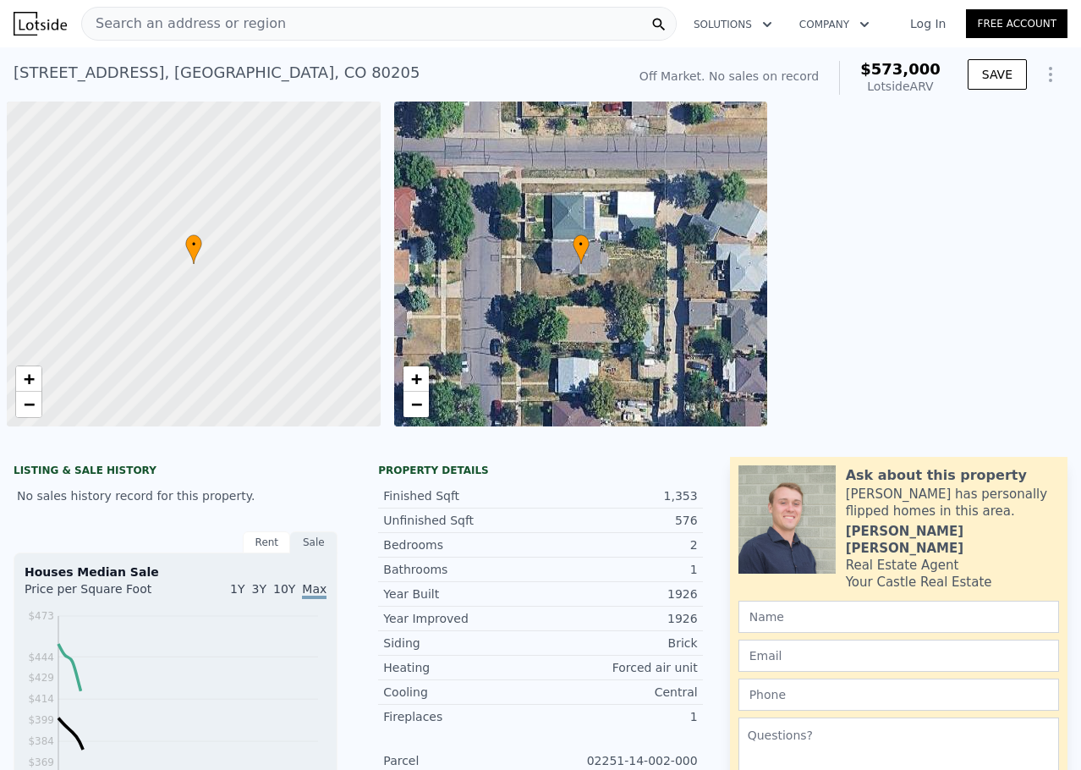
scroll to position [0, 7]
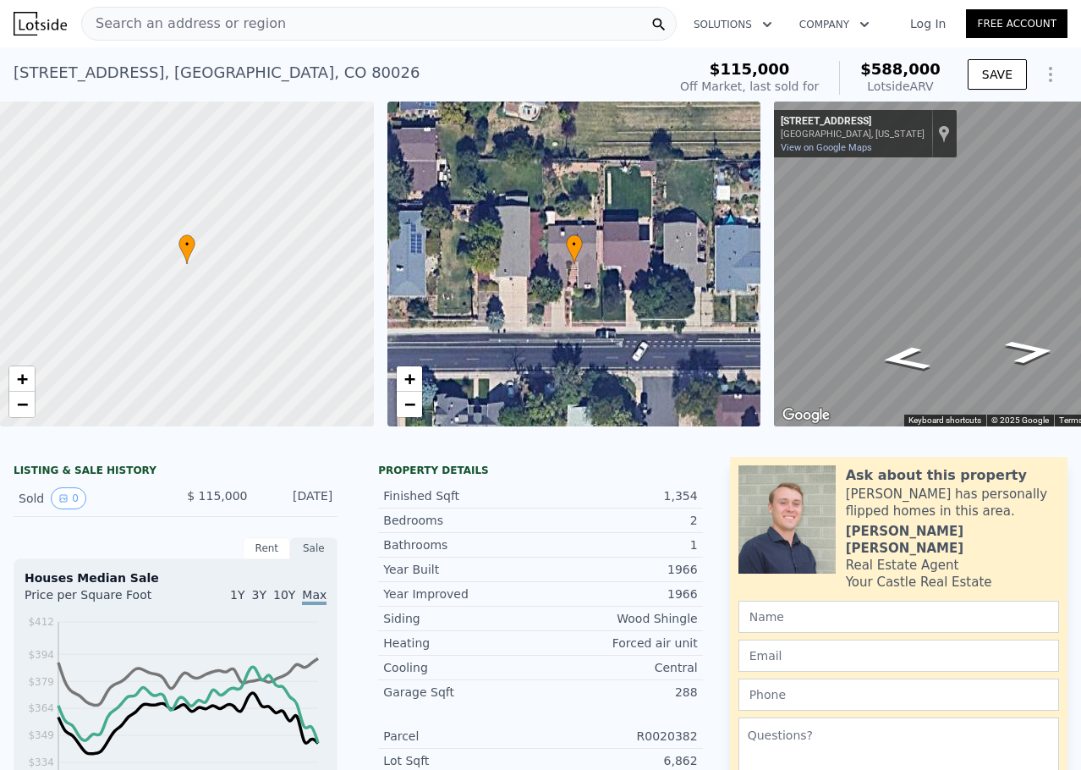
click at [357, 25] on div "Search an address or region" at bounding box center [379, 24] width 596 height 34
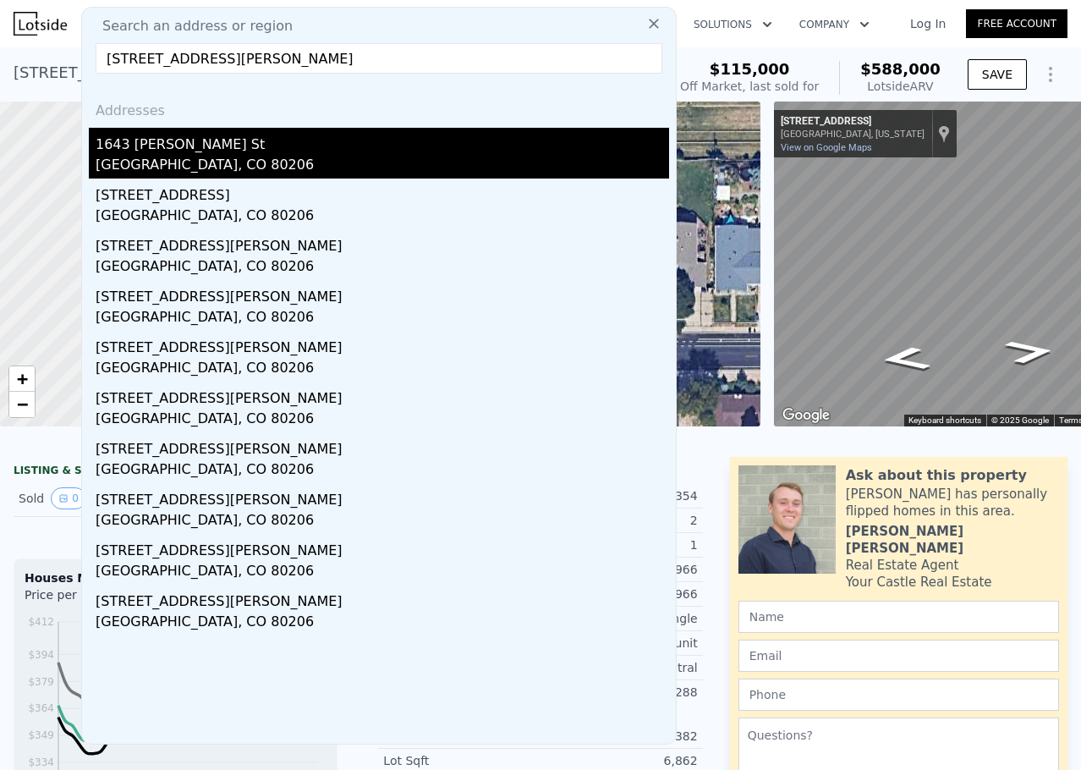
type input "1643 Adams St, Denver, CO 80206"
click at [196, 149] on div "1643 Adams St" at bounding box center [383, 141] width 574 height 27
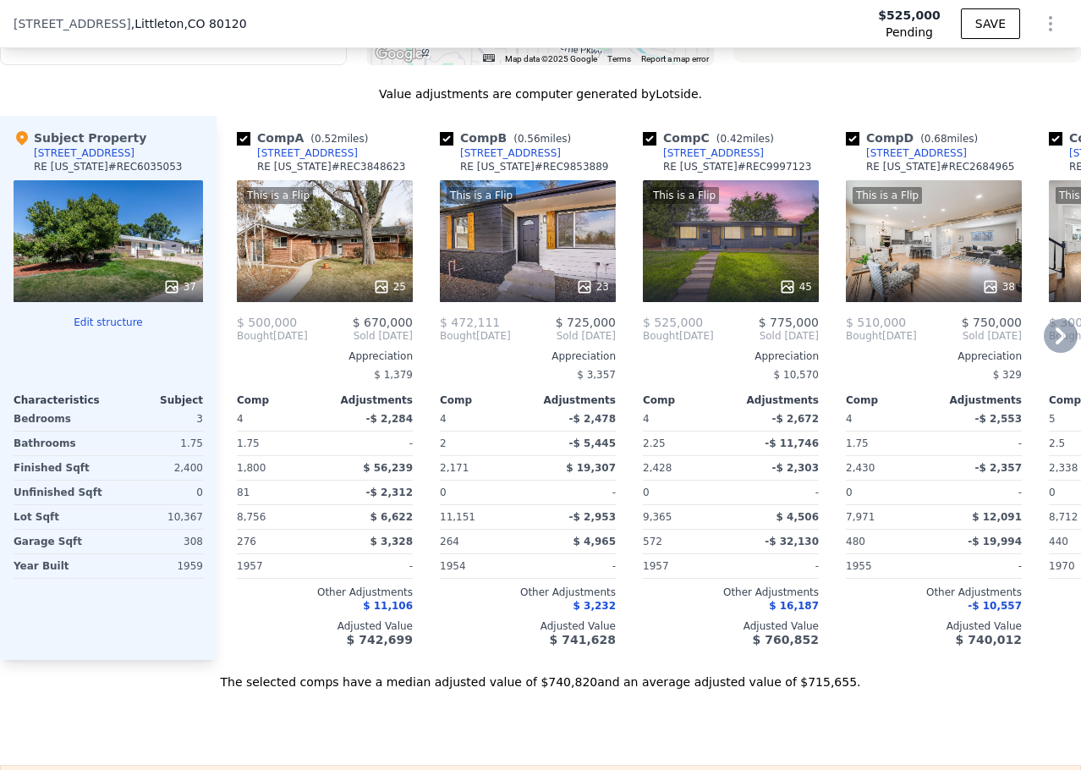
scroll to position [1686, 0]
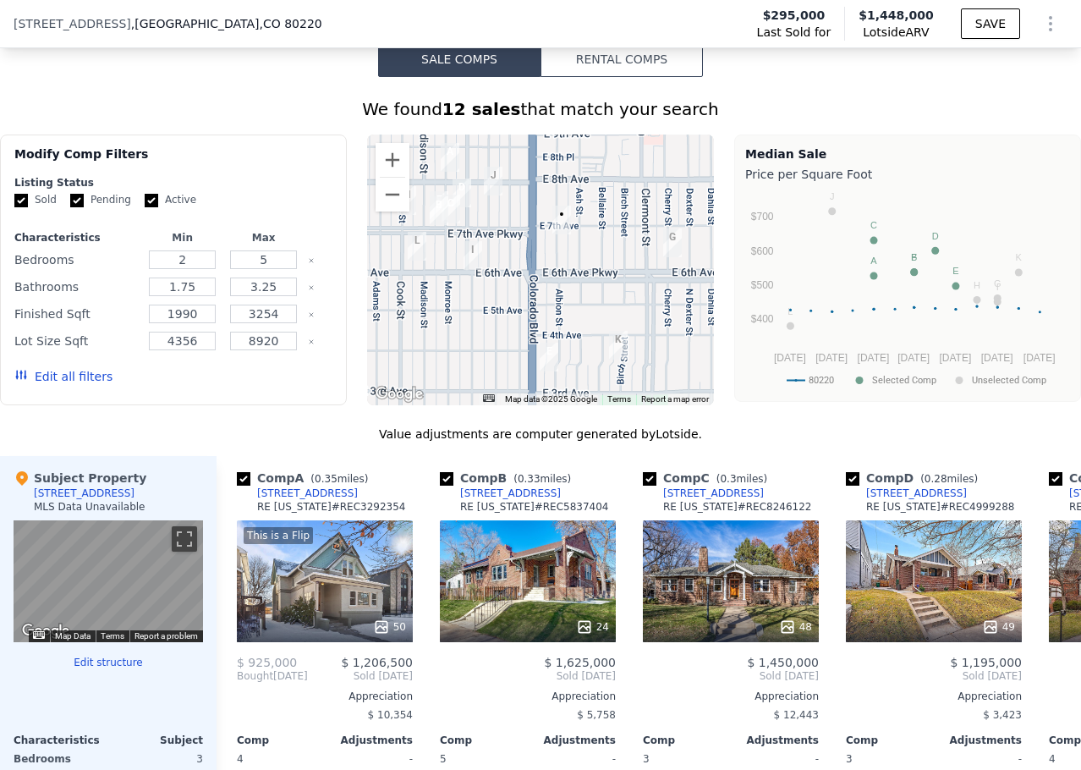
scroll to position [1384, 0]
click at [586, 309] on div at bounding box center [540, 270] width 347 height 271
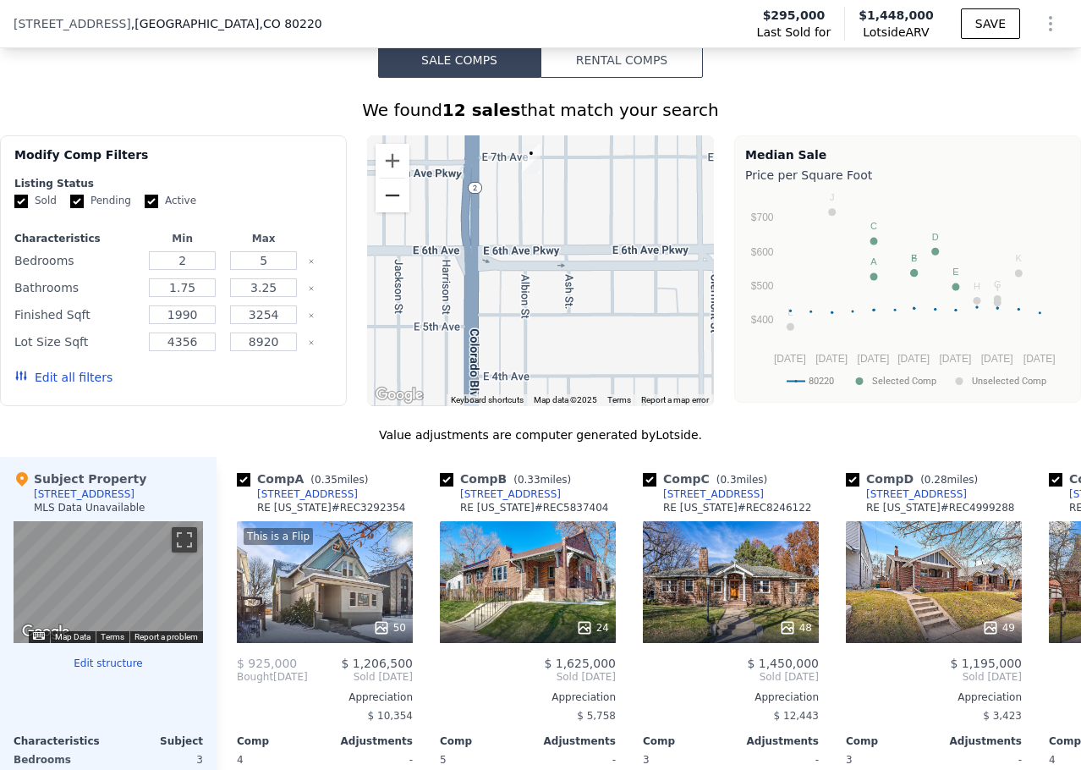
click at [382, 211] on button "Zoom out" at bounding box center [393, 196] width 34 height 34
